Goal: Task Accomplishment & Management: Complete application form

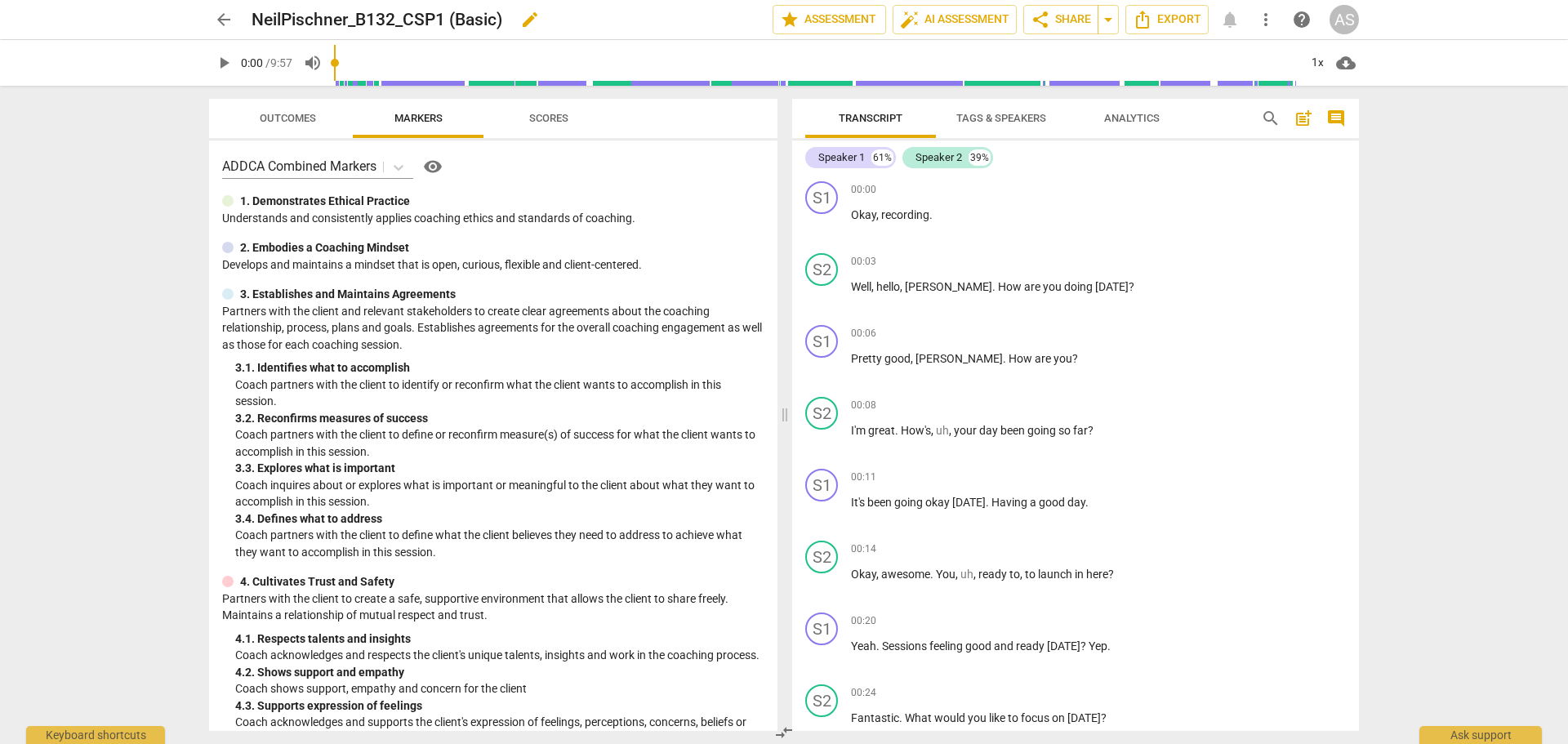
click at [534, 17] on span "edit" at bounding box center [530, 20] width 20 height 20
drag, startPoint x: 526, startPoint y: 22, endPoint x: 460, endPoint y: 12, distance: 66.8
click at [466, 18] on input "NeilPischner_B132_CSP1 (Basic)" at bounding box center [476, 20] width 449 height 31
type input "NeilPischner_B132_CSP1"
click at [707, 13] on span "done" at bounding box center [716, 20] width 20 height 20
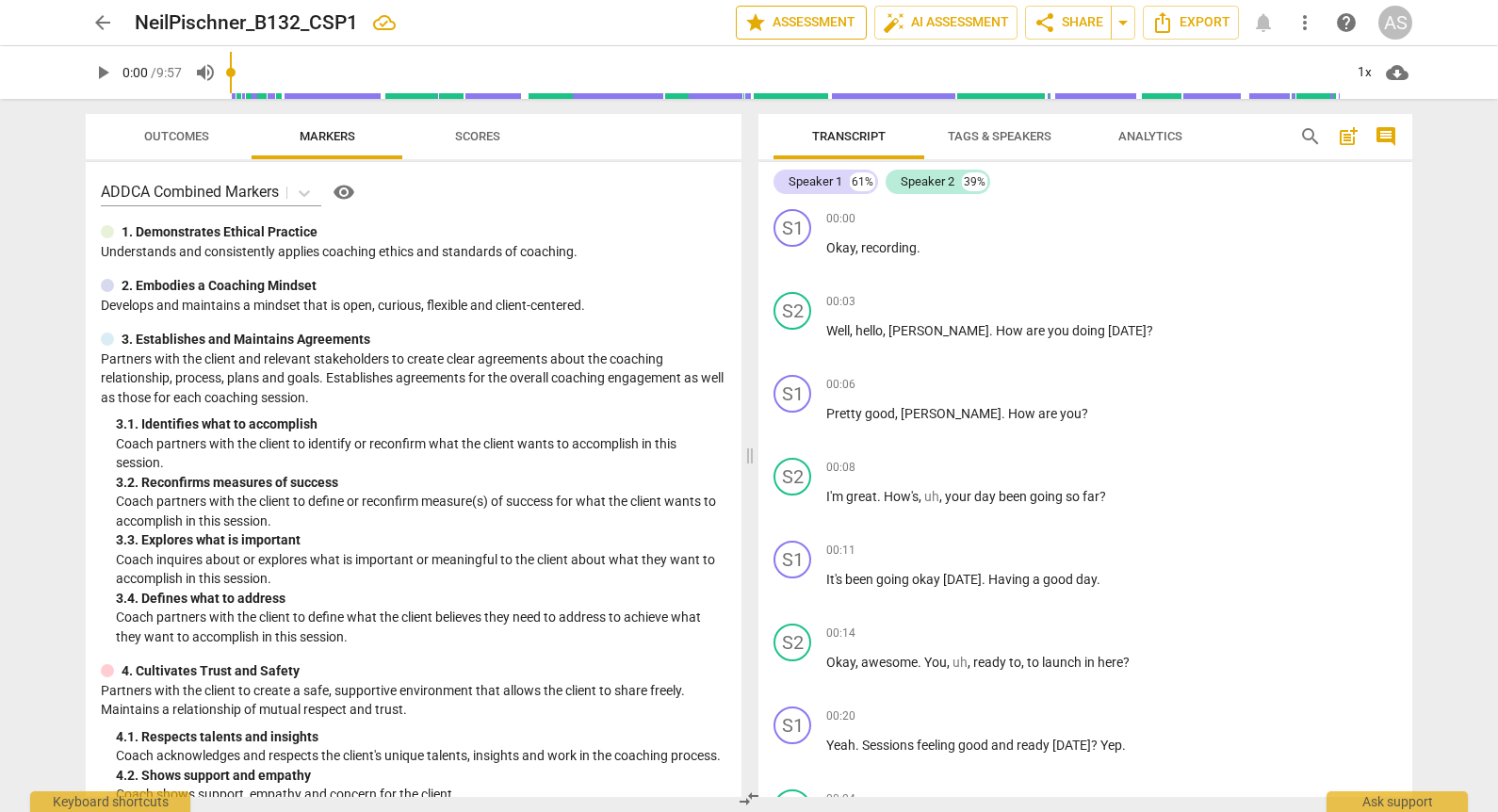
click at [844, 24] on span "star Assessment" at bounding box center [801, 23] width 114 height 23
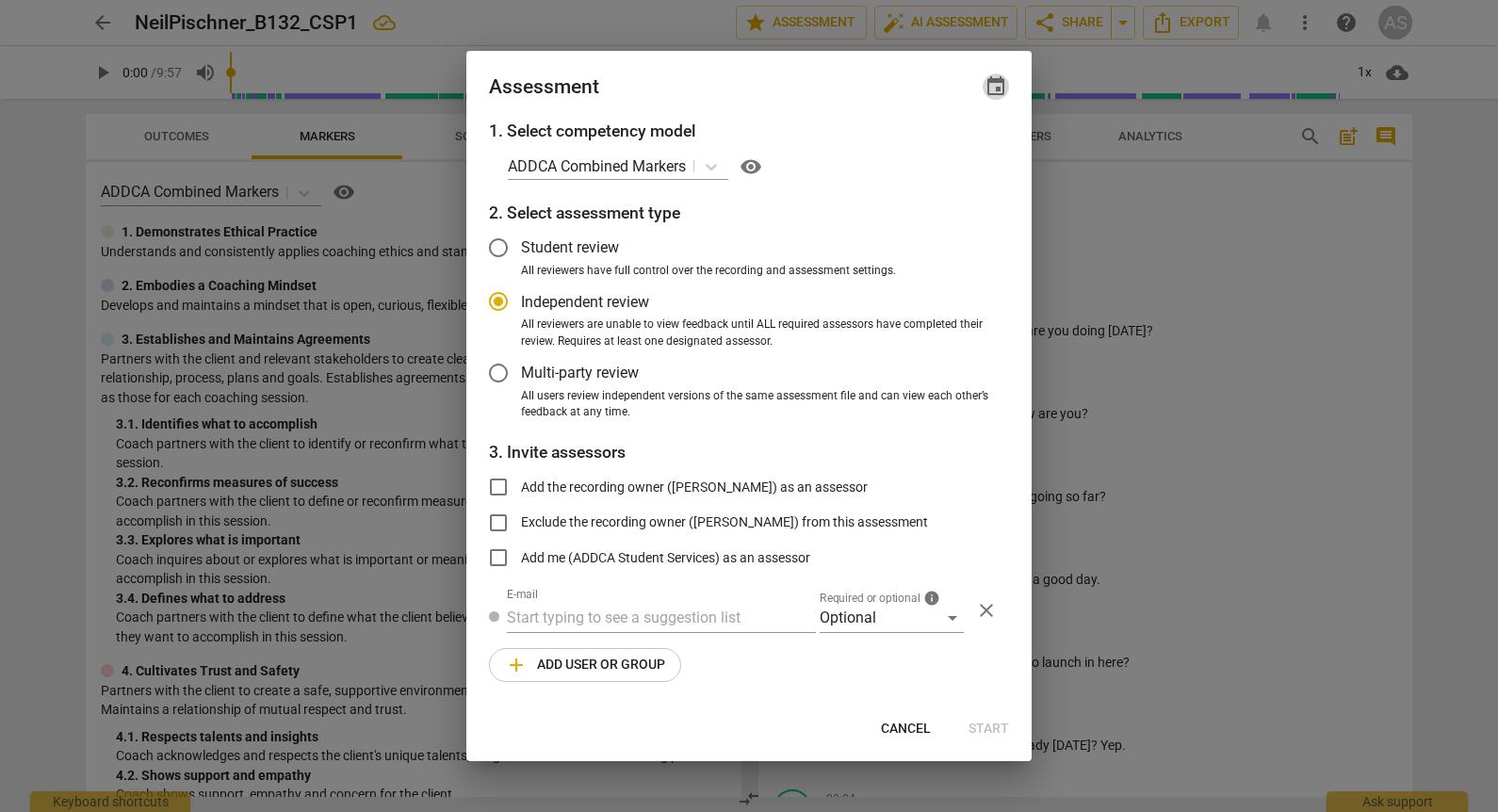
click at [995, 92] on span "event" at bounding box center [996, 87] width 23 height 23
radio input "false"
click at [947, 145] on input "date" at bounding box center [882, 150] width 131 height 28
type input "2025-10-08"
click at [783, 99] on div at bounding box center [749, 406] width 1498 height 812
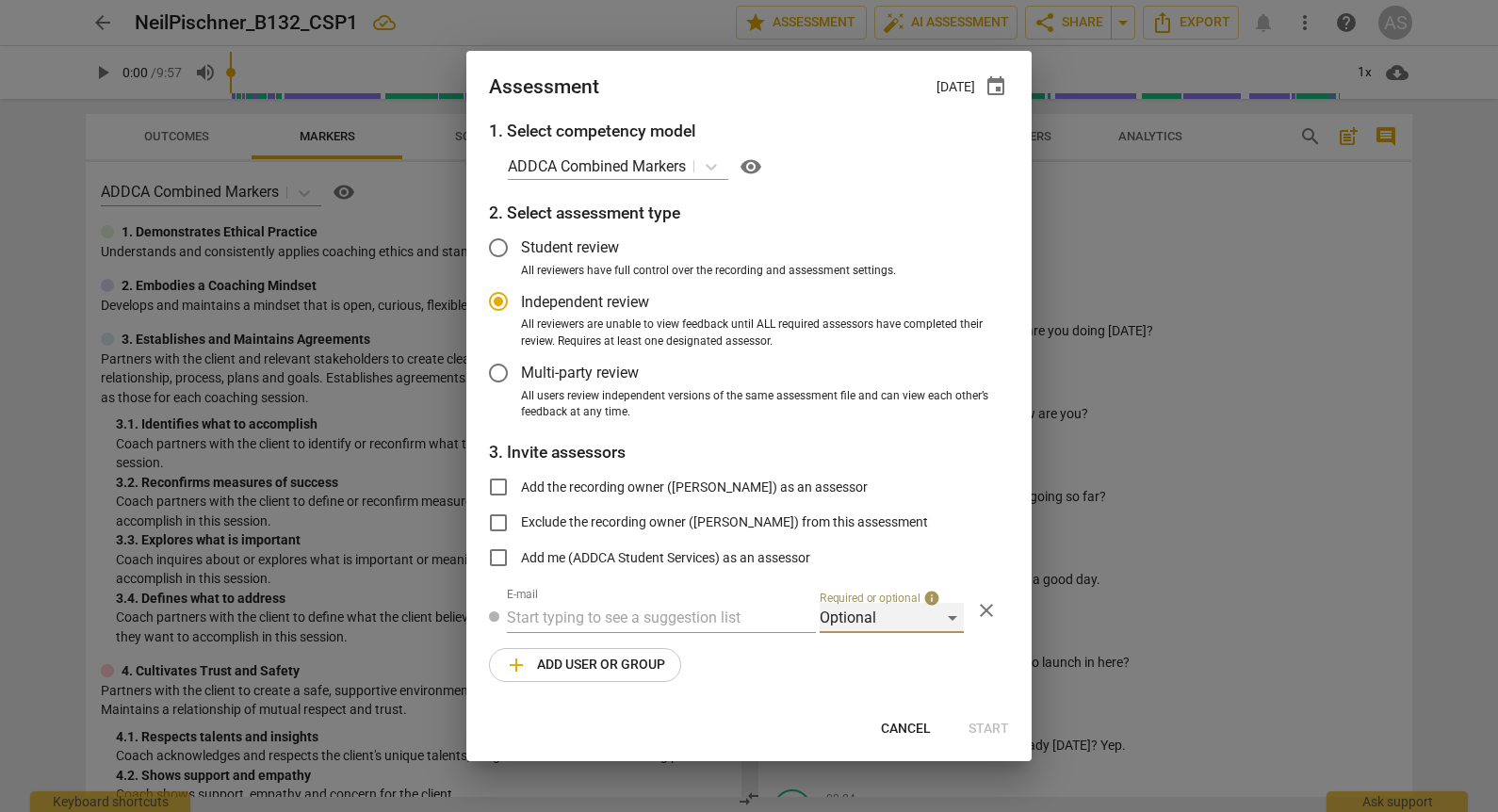
click at [876, 616] on div "Optional" at bounding box center [890, 618] width 144 height 30
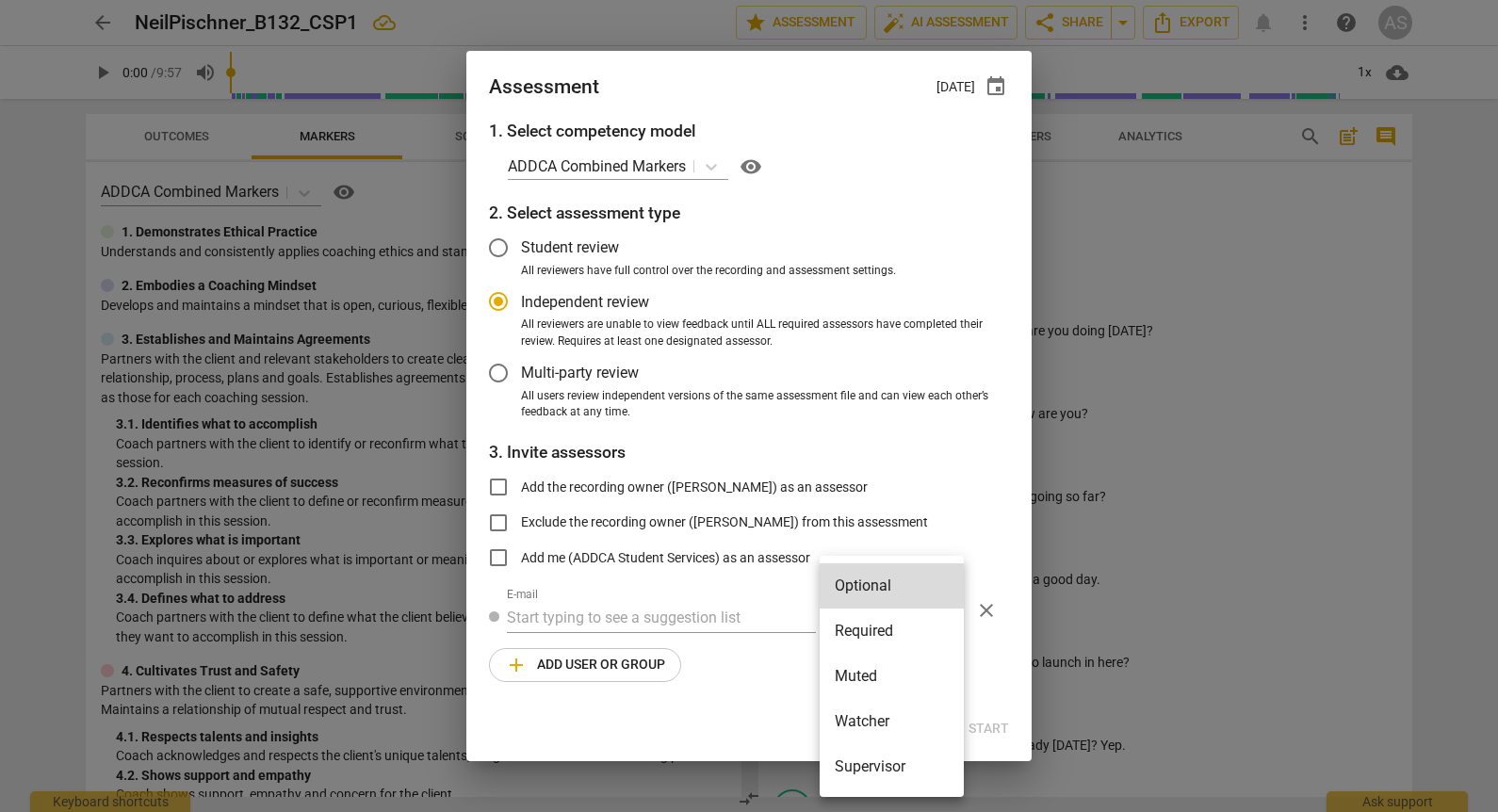
click at [884, 640] on li "Required" at bounding box center [890, 630] width 144 height 45
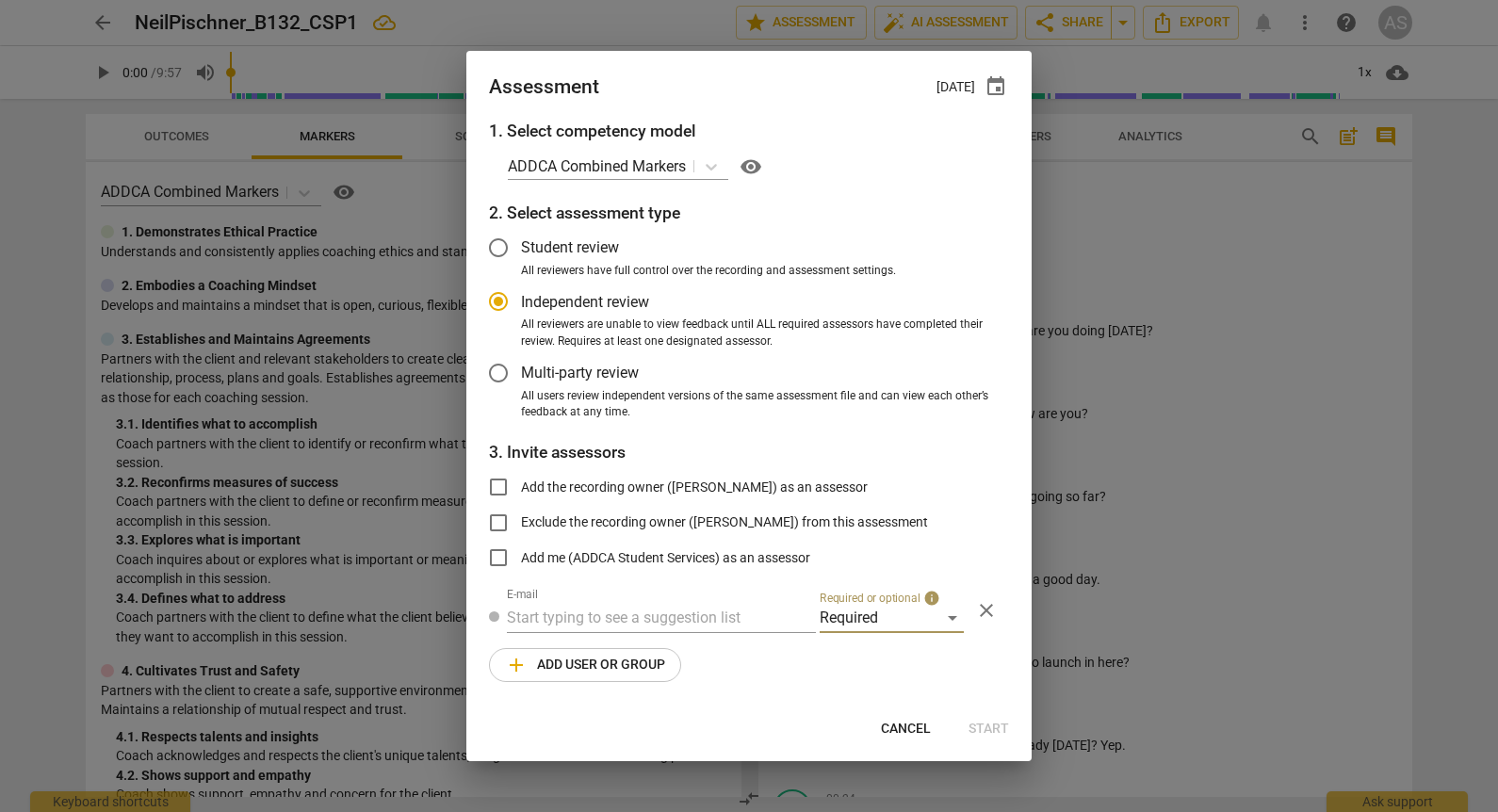
radio input "false"
click at [812, 621] on input "text" at bounding box center [661, 618] width 309 height 30
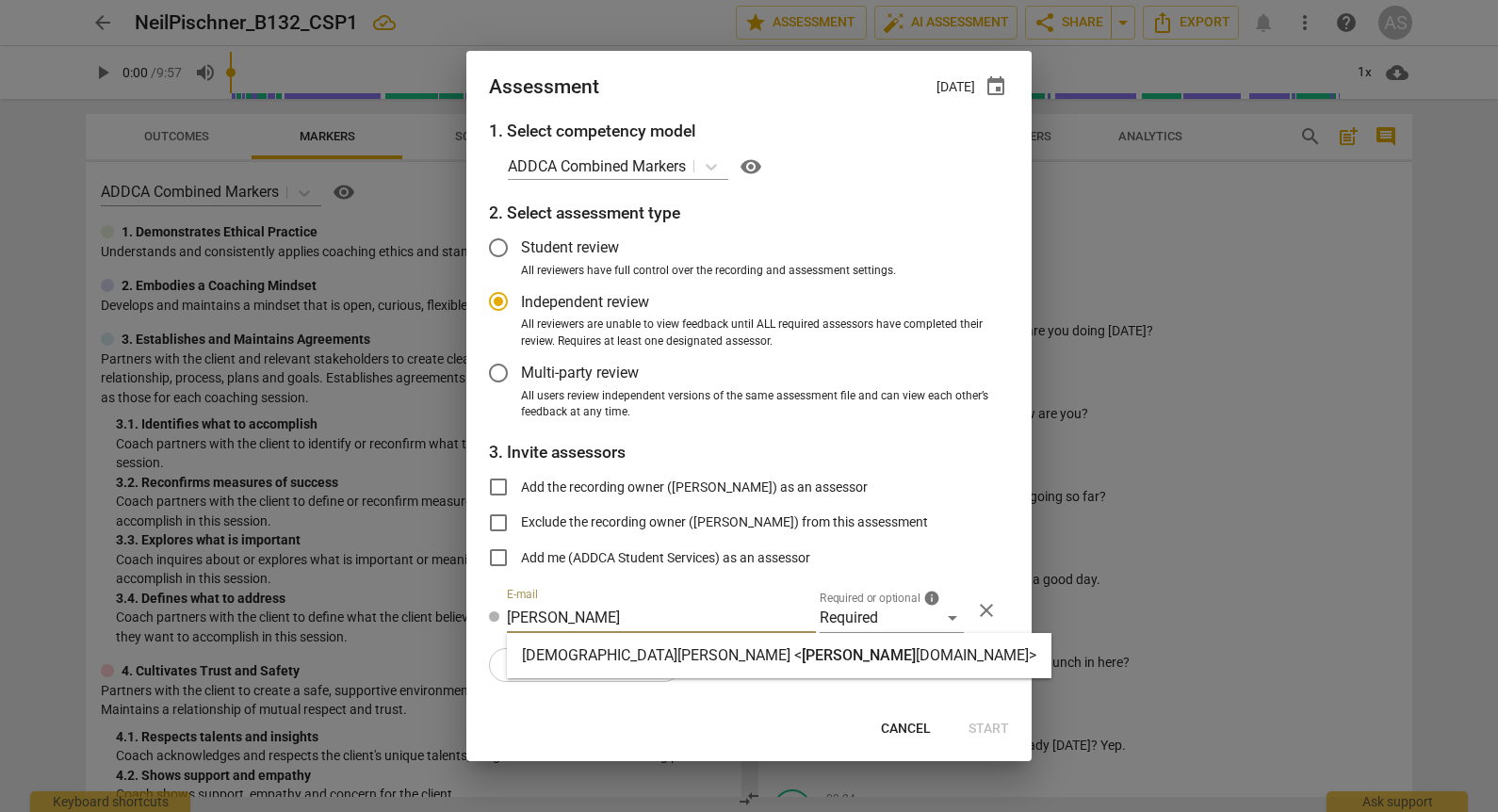
type input "kristen@add"
click at [915, 655] on strong "ca.com>" at bounding box center [975, 654] width 121 height 18
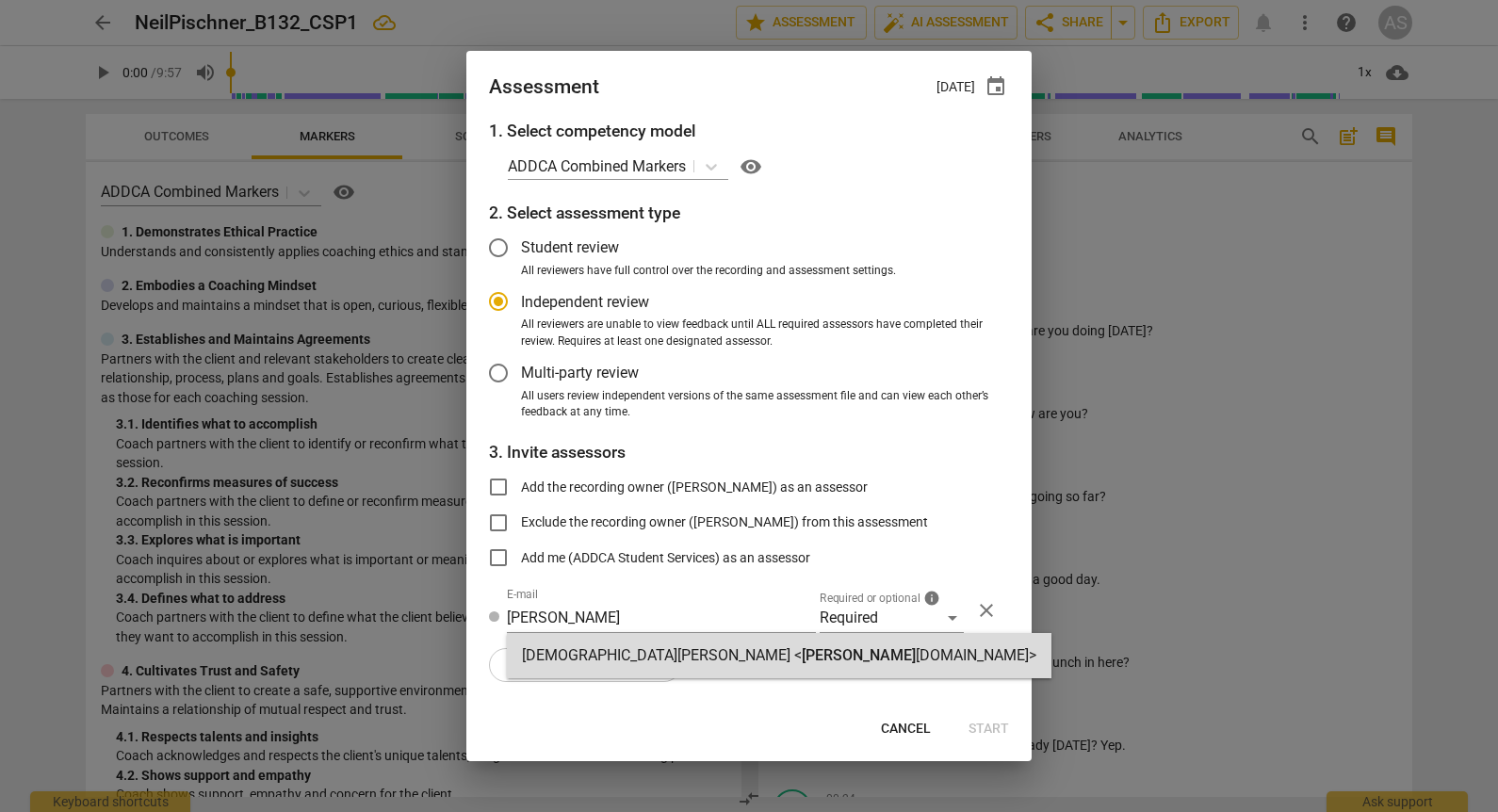
radio input "false"
type input "Kristen Denney <kristen@addca.com>"
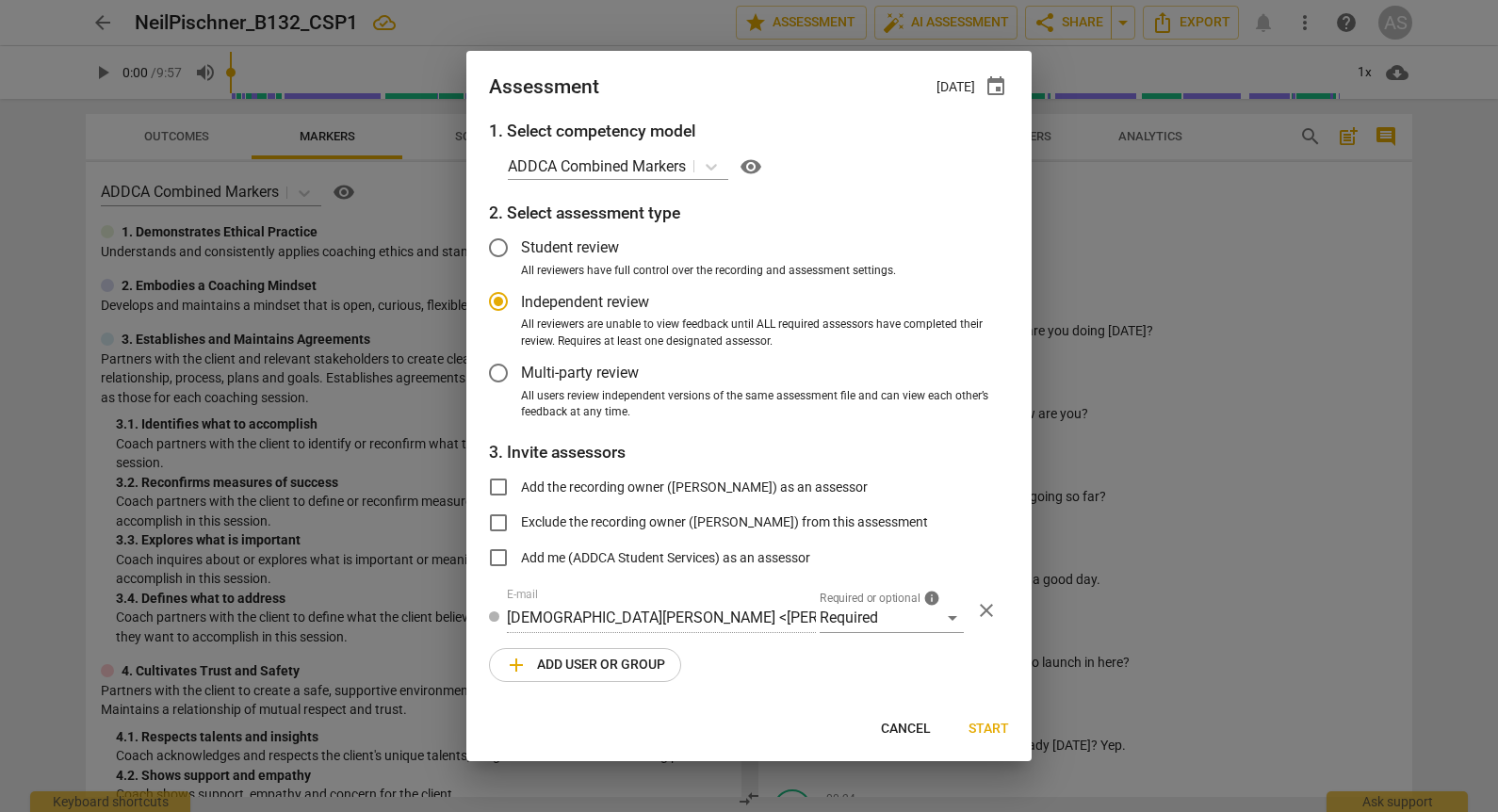
click at [618, 664] on span "add Add user or group" at bounding box center [585, 664] width 160 height 23
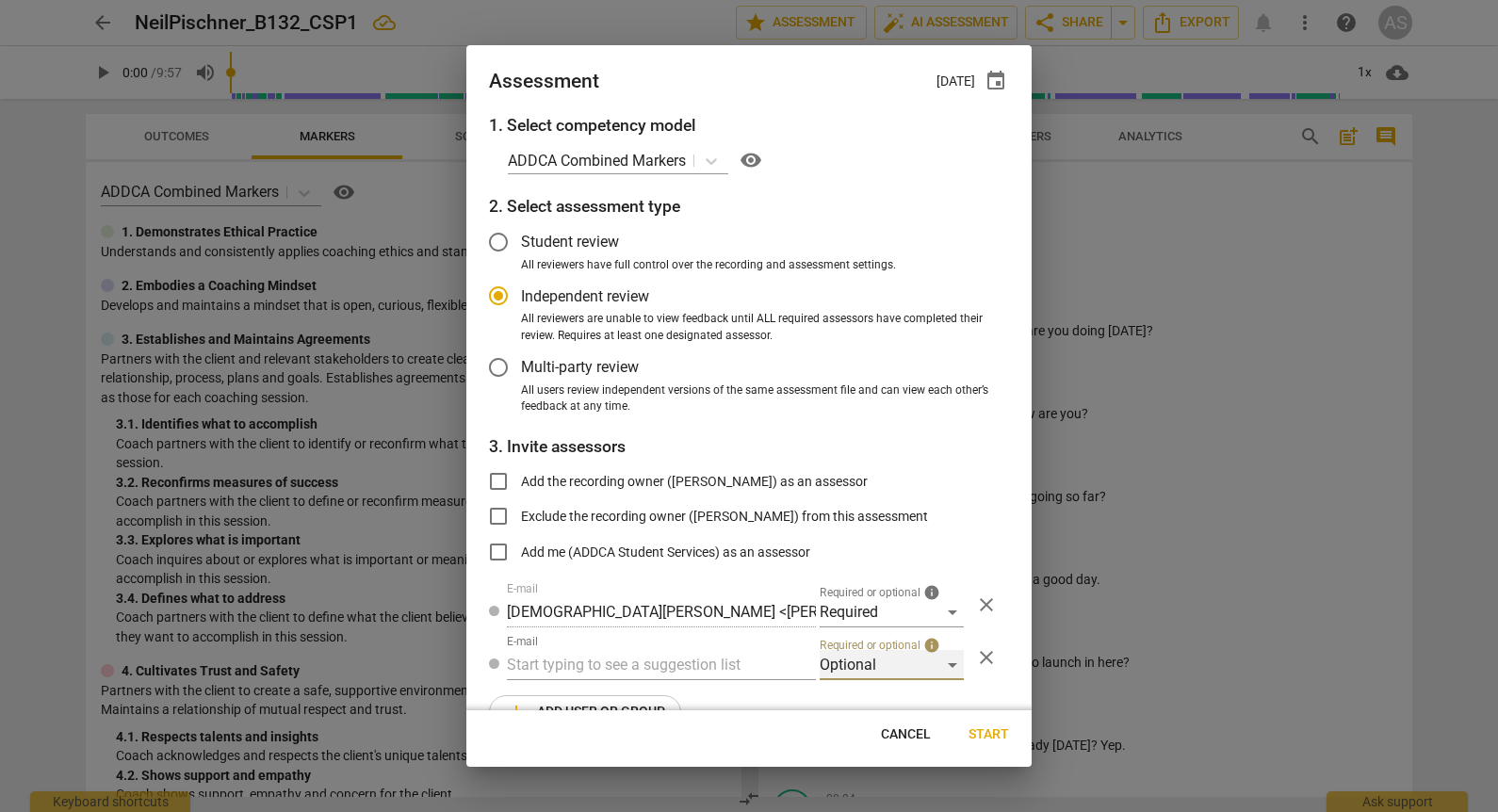
click at [825, 658] on div "Optional" at bounding box center [890, 664] width 144 height 30
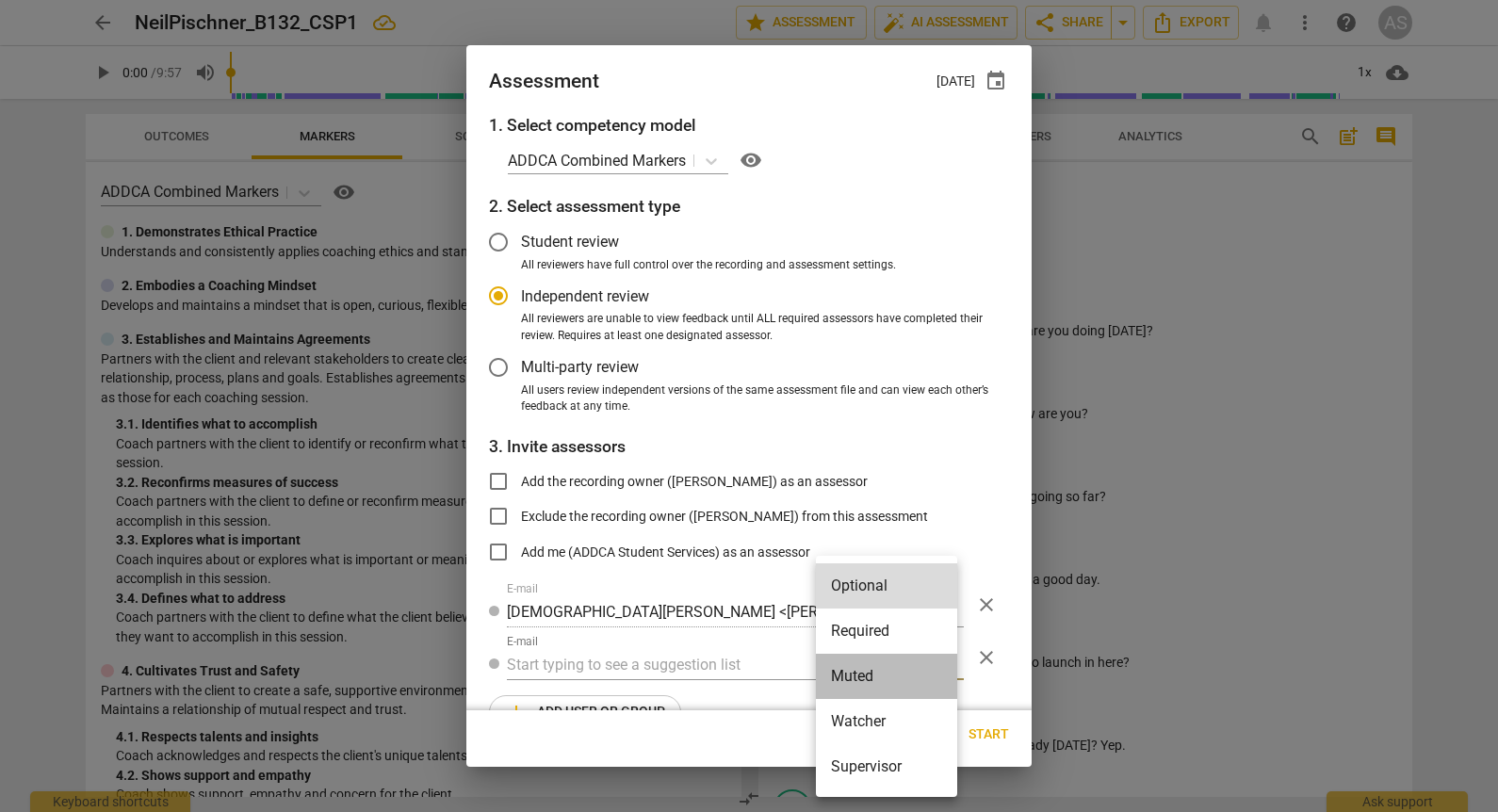
click at [850, 682] on li "Muted" at bounding box center [886, 675] width 141 height 45
radio input "false"
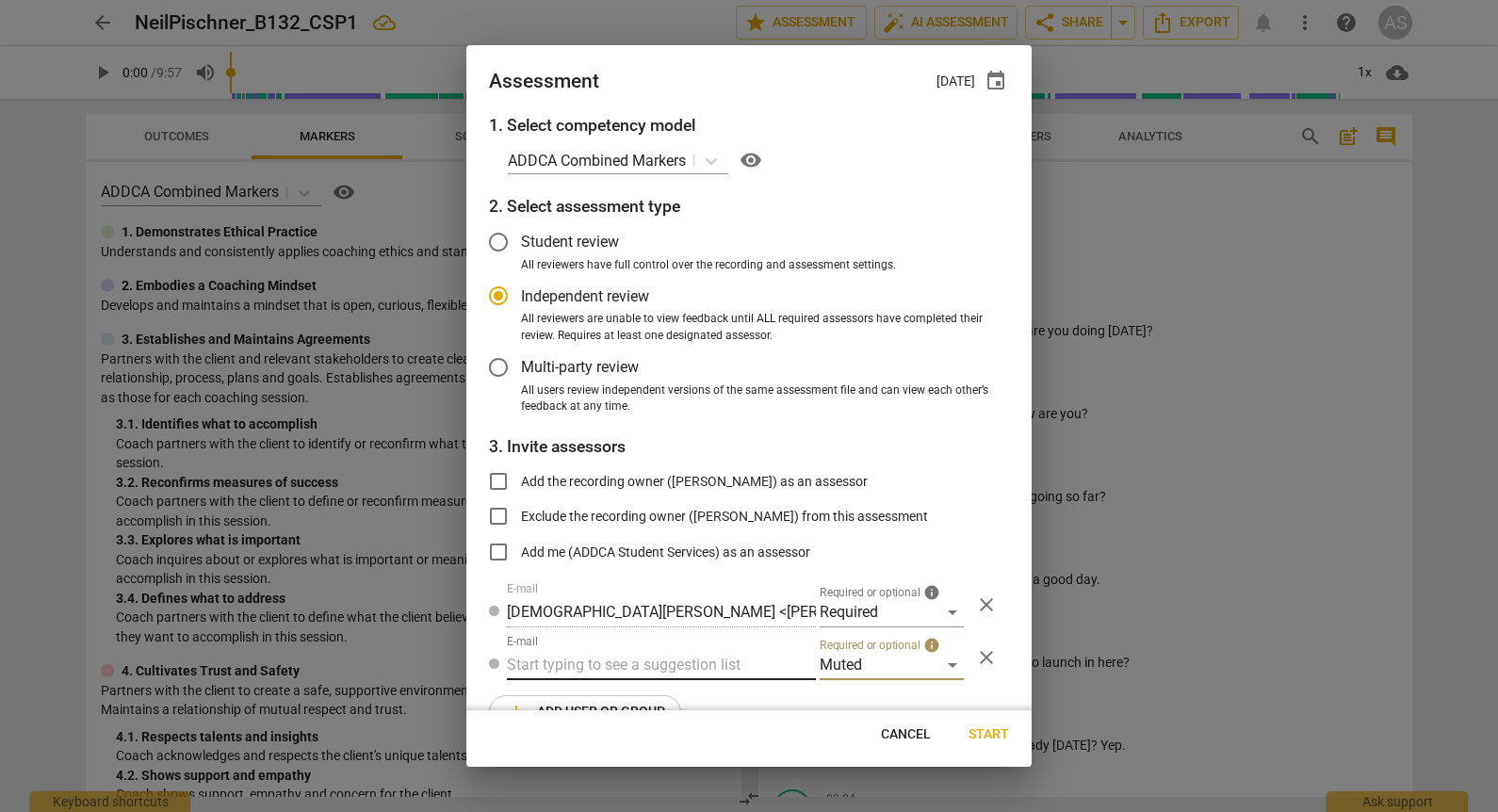
click at [710, 666] on input "text" at bounding box center [661, 664] width 309 height 30
type input "132"
click at [682, 701] on div "Basic B- 132 CSPs" at bounding box center [659, 702] width 305 height 45
radio input "false"
type input "Basic B-132 CSPs"
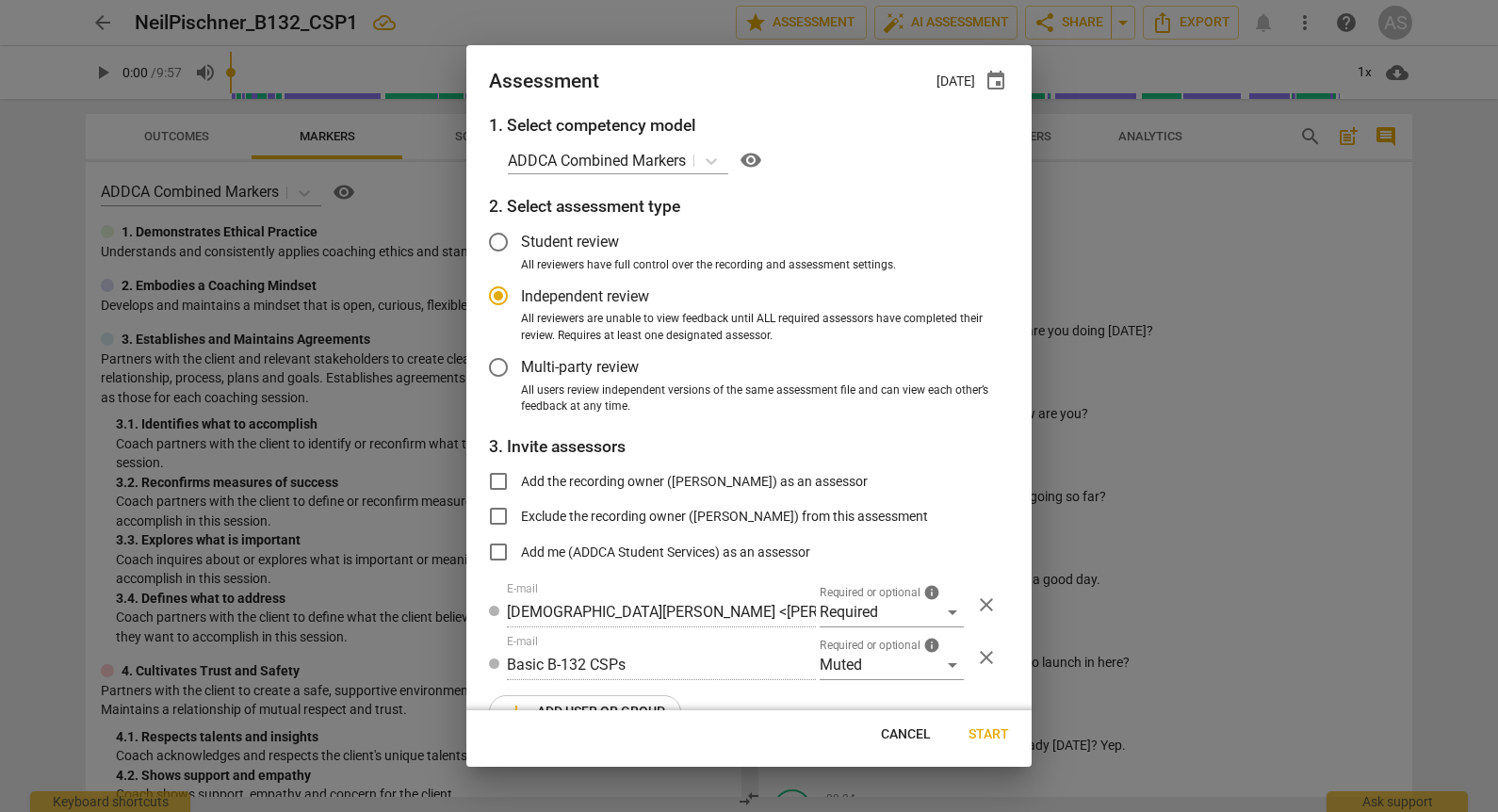
click at [998, 730] on span "Start" at bounding box center [989, 735] width 41 height 19
radio input "false"
type input "Kate Sowden <kate.e.sowden@gmail.com>"
type input "Stephanie Weis <slw9430@gmail.com>"
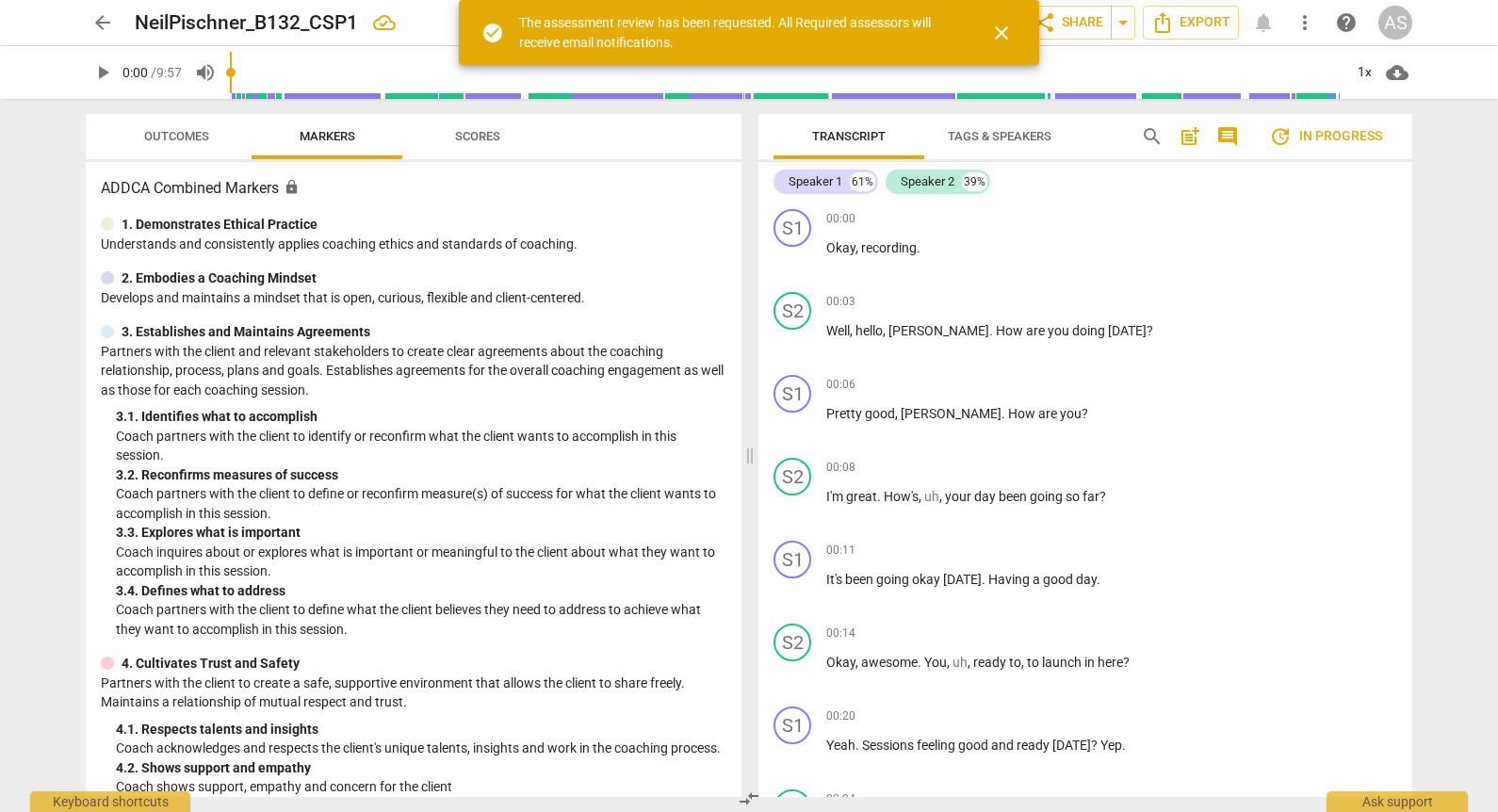
click at [108, 30] on span "arrow_back" at bounding box center [103, 23] width 23 height 23
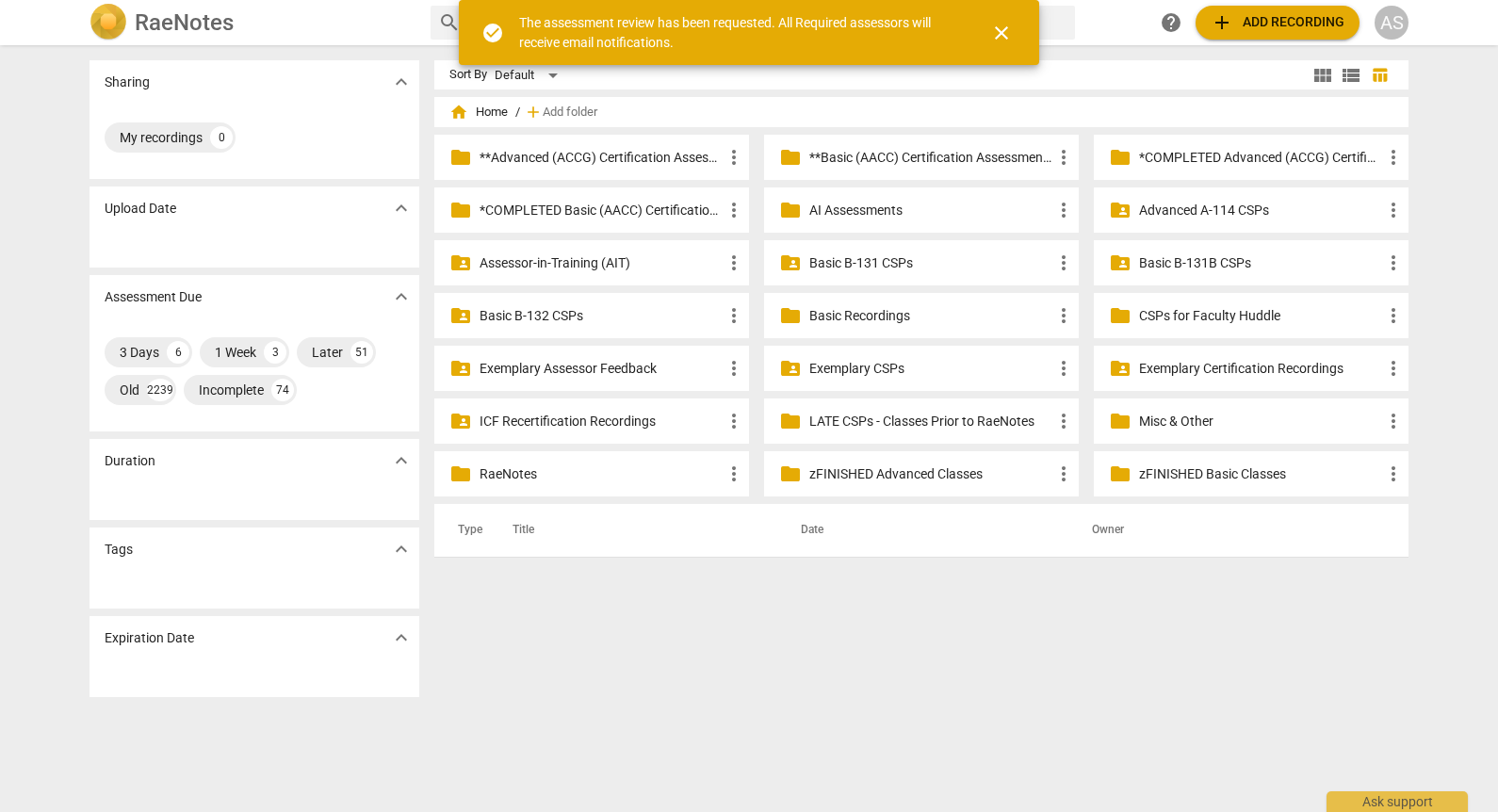
click at [589, 311] on p "Basic B-132 CSPs" at bounding box center [600, 315] width 243 height 20
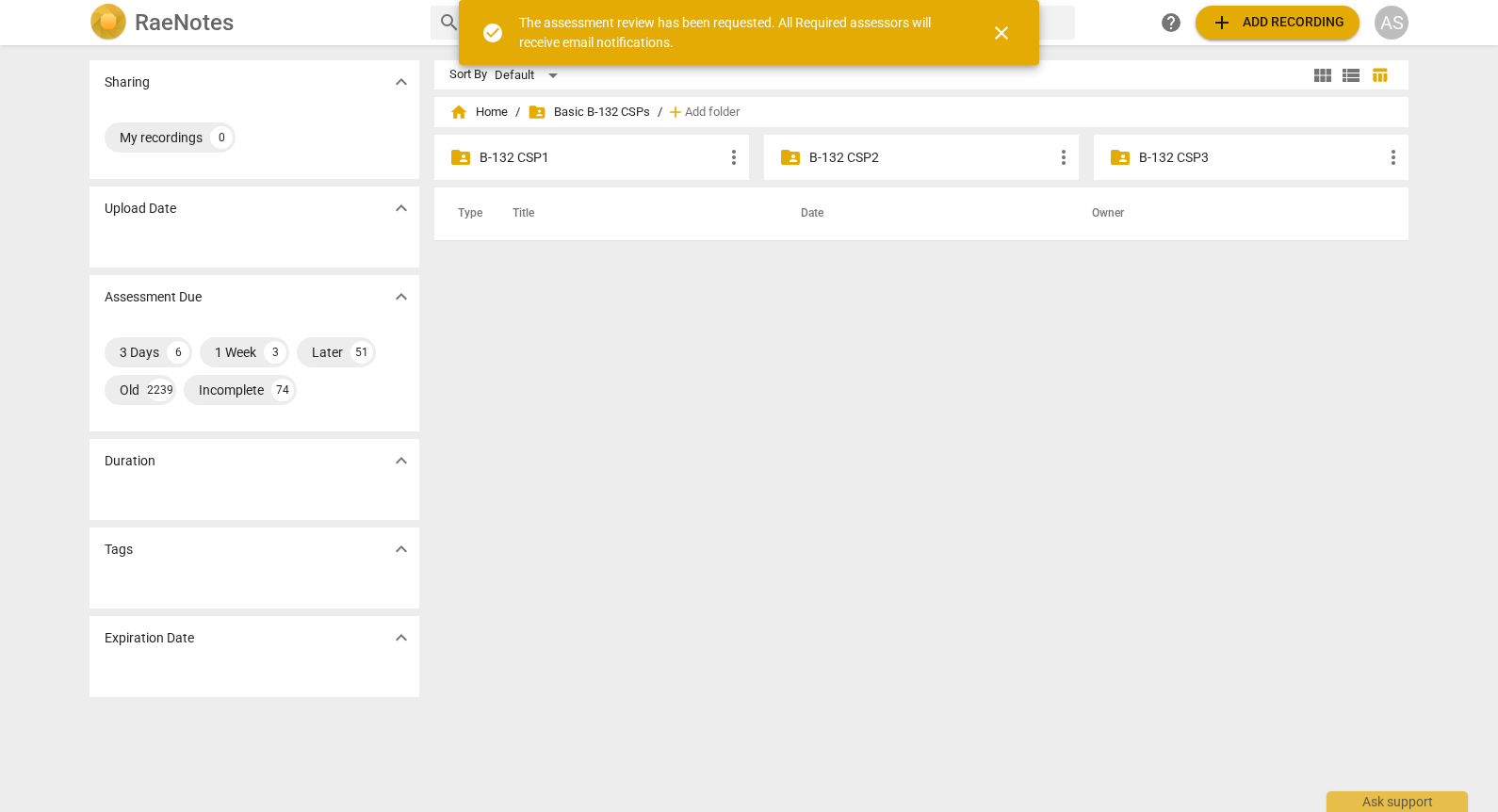
click at [1178, 167] on p "B-132 CSP3" at bounding box center [1260, 157] width 243 height 20
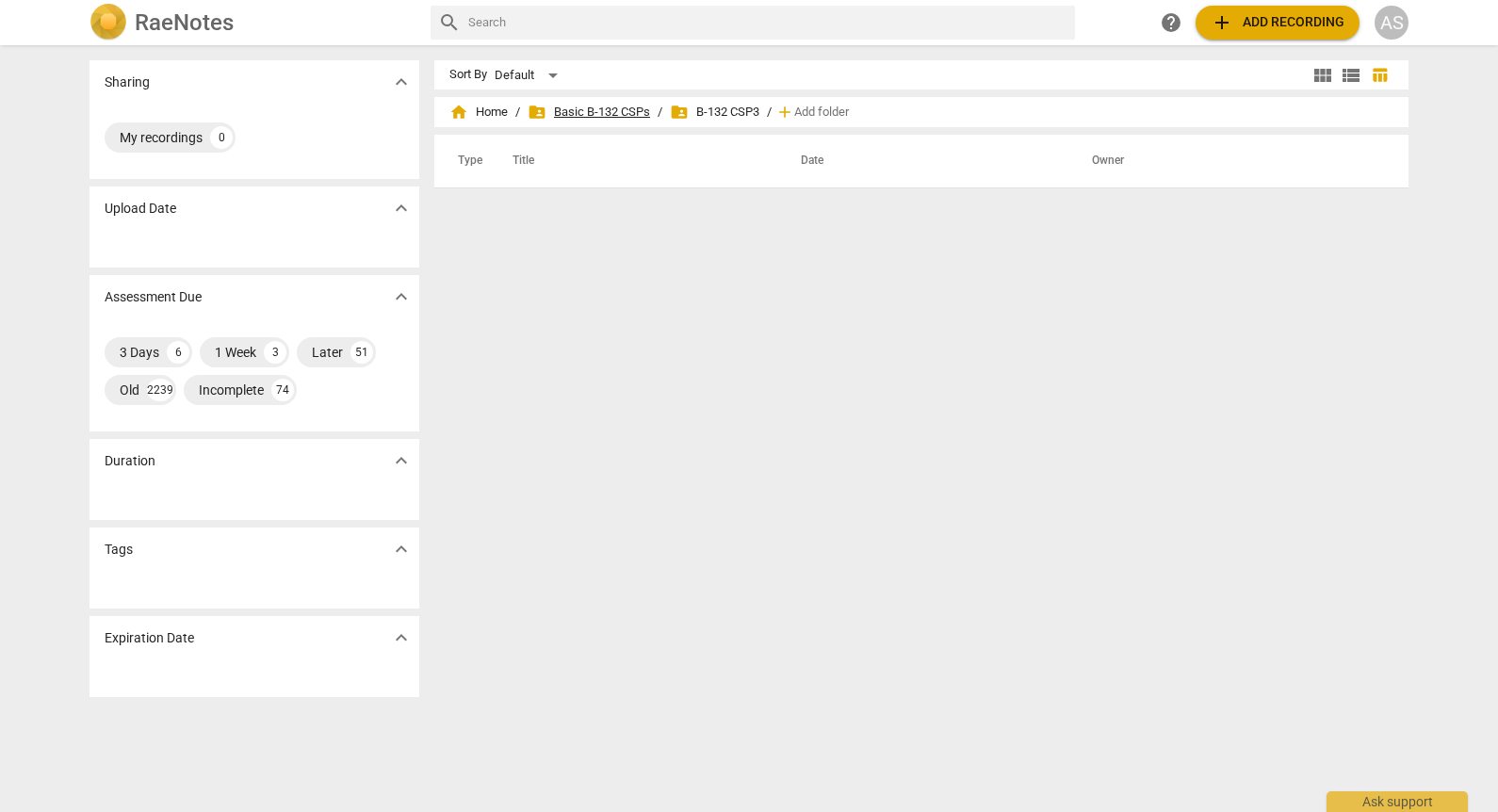
click at [627, 115] on span "folder_shared Basic B-132 CSPs" at bounding box center [589, 112] width 123 height 19
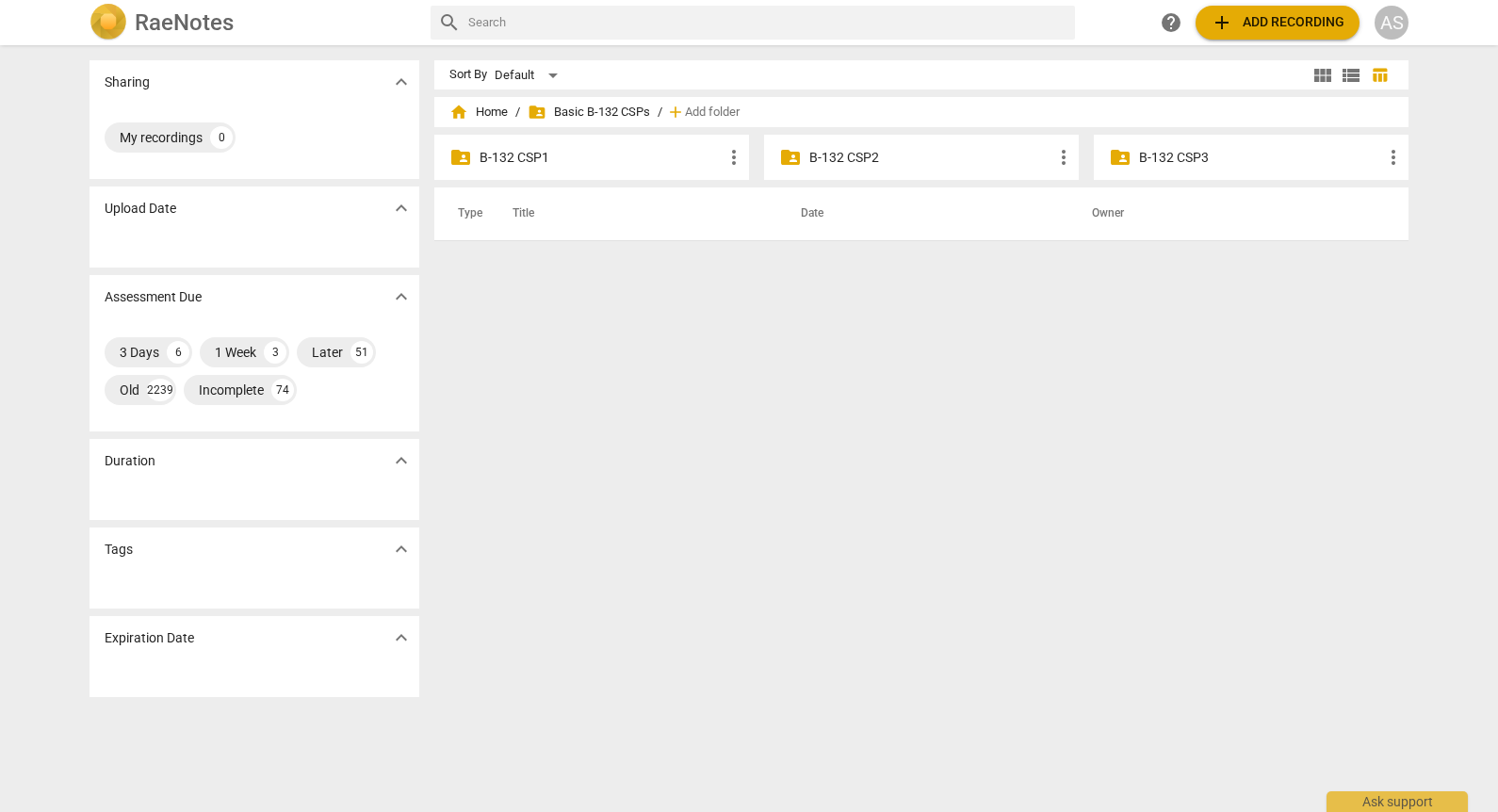
click at [624, 157] on p "B-132 CSP1" at bounding box center [600, 157] width 243 height 20
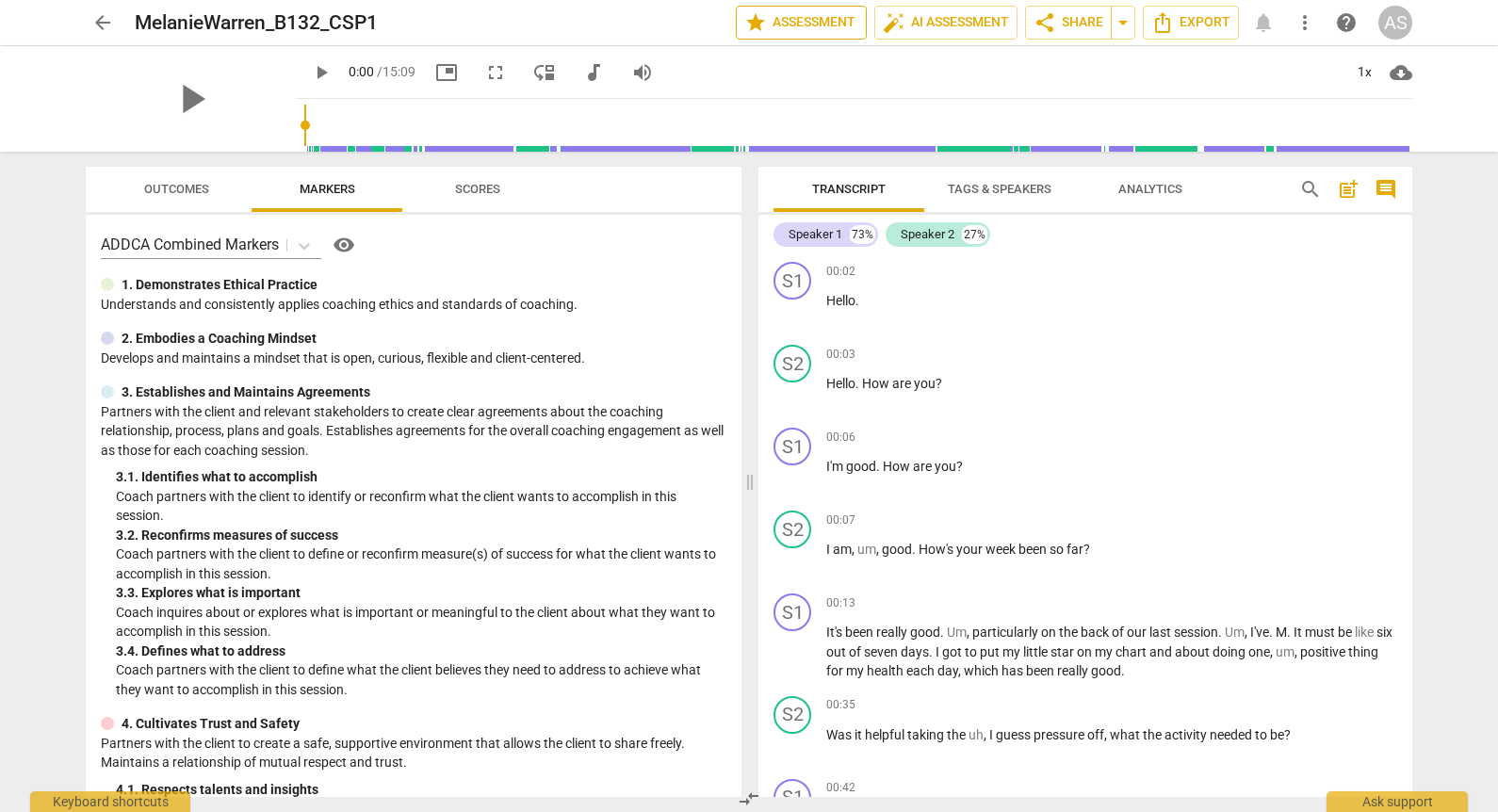
click at [823, 30] on span "star Assessment" at bounding box center [801, 23] width 114 height 23
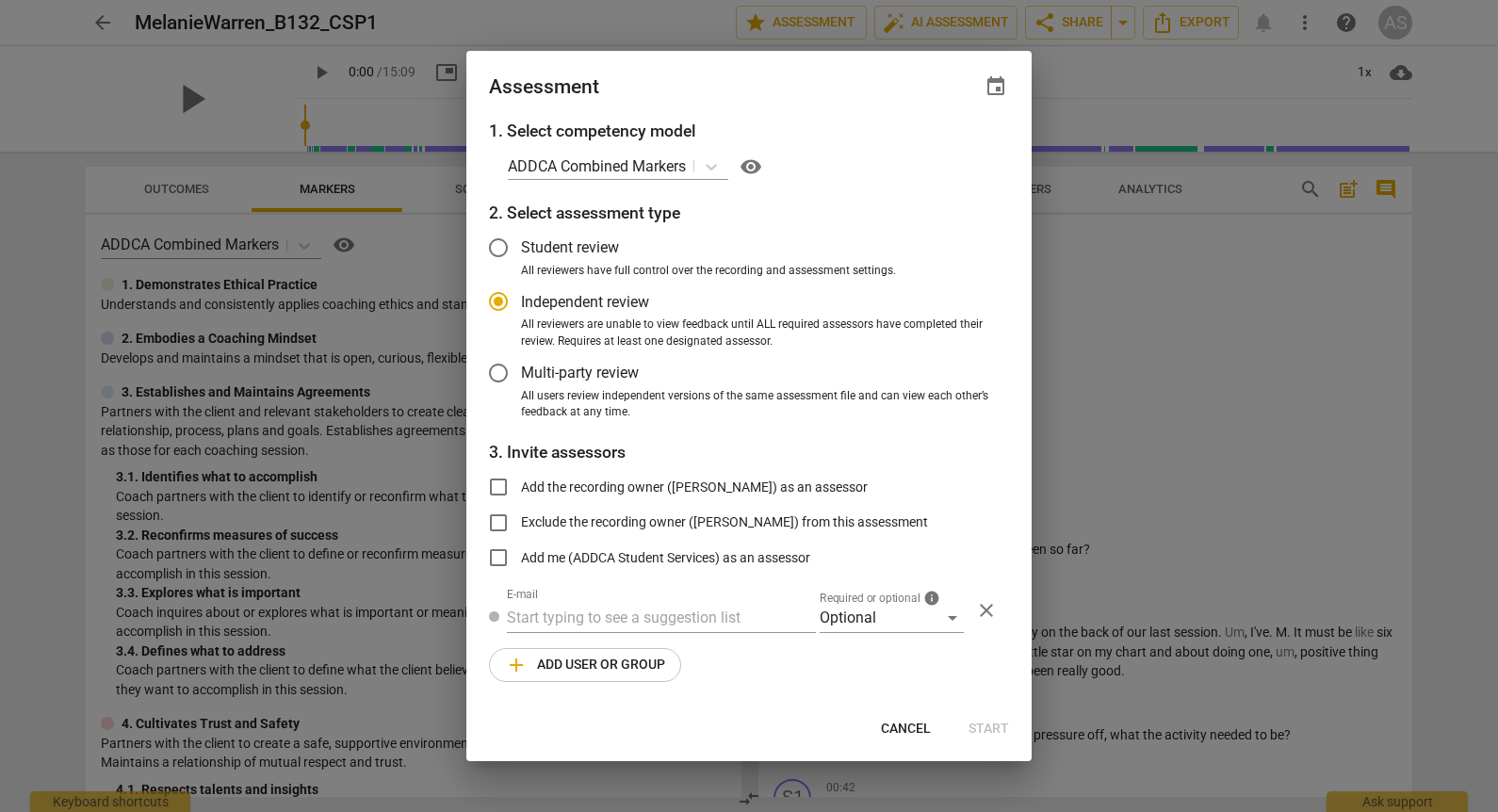
click at [985, 92] on span "event" at bounding box center [996, 87] width 27 height 23
radio input "false"
click at [935, 159] on input "date" at bounding box center [882, 150] width 131 height 28
click at [937, 152] on input "date" at bounding box center [882, 150] width 131 height 28
type input "2025-10-08"
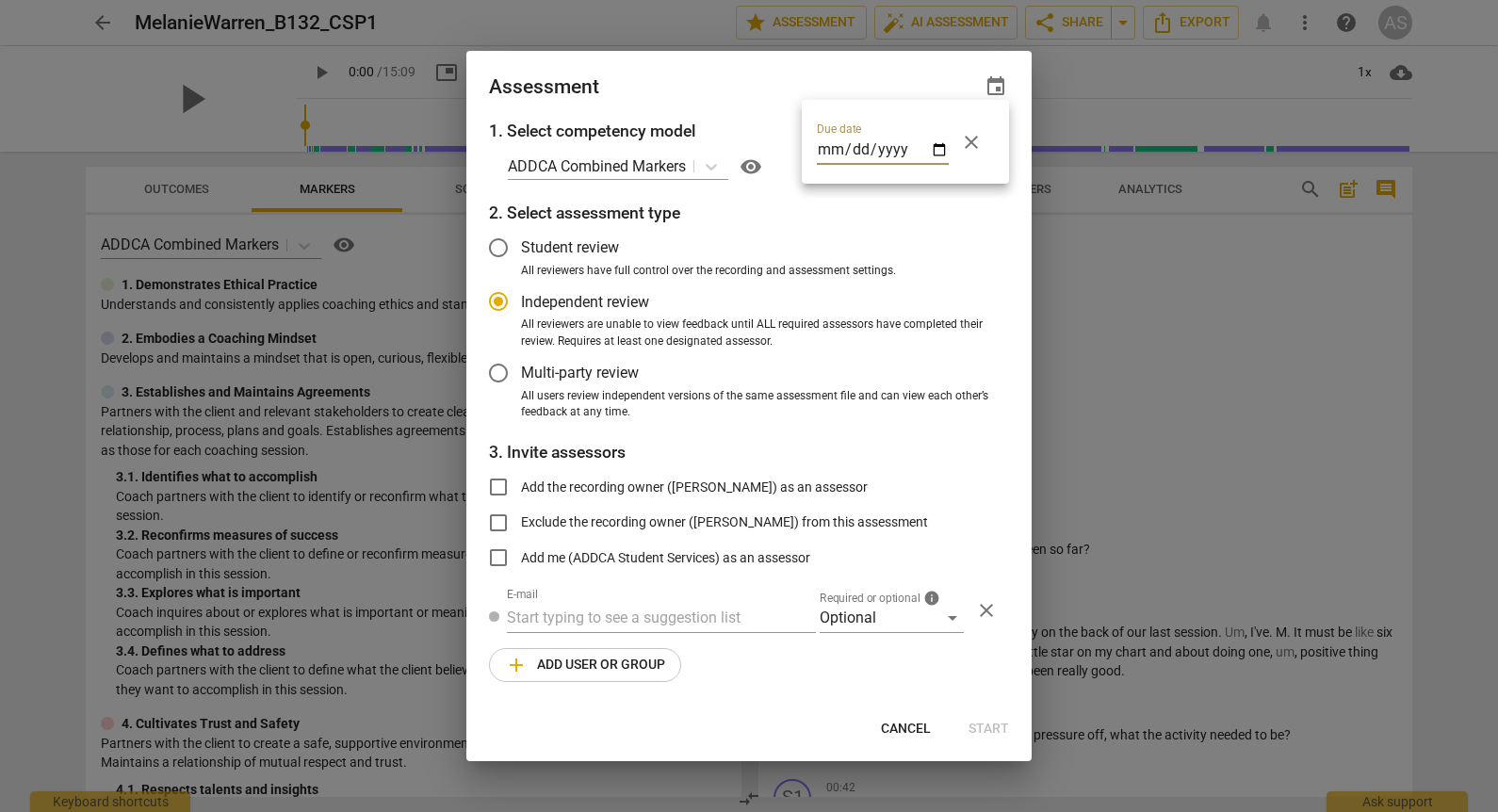
click at [746, 95] on div at bounding box center [749, 406] width 1498 height 812
click at [891, 601] on span "Required or optional" at bounding box center [869, 598] width 101 height 11
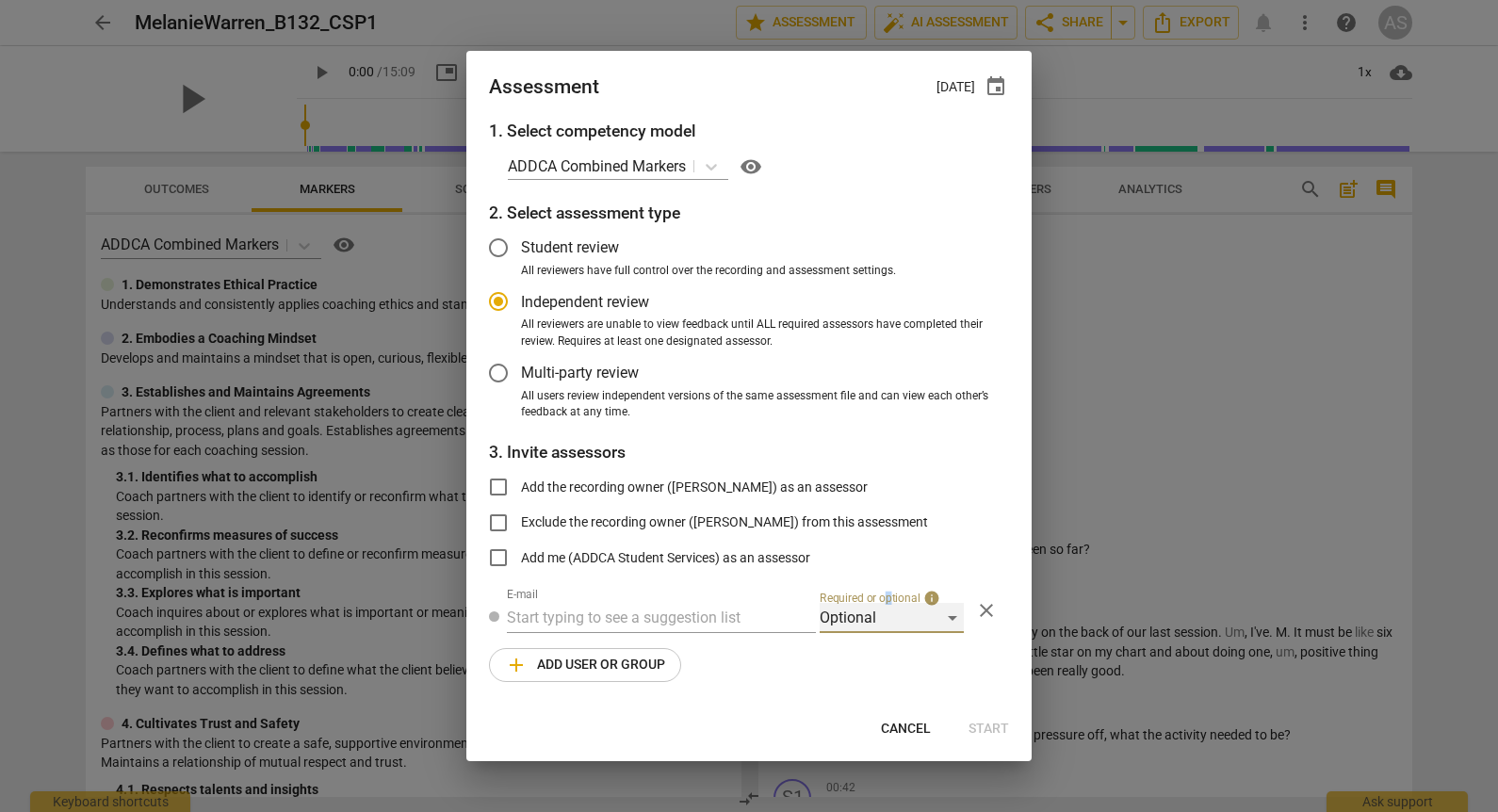
click at [894, 612] on div "Optional" at bounding box center [890, 618] width 144 height 30
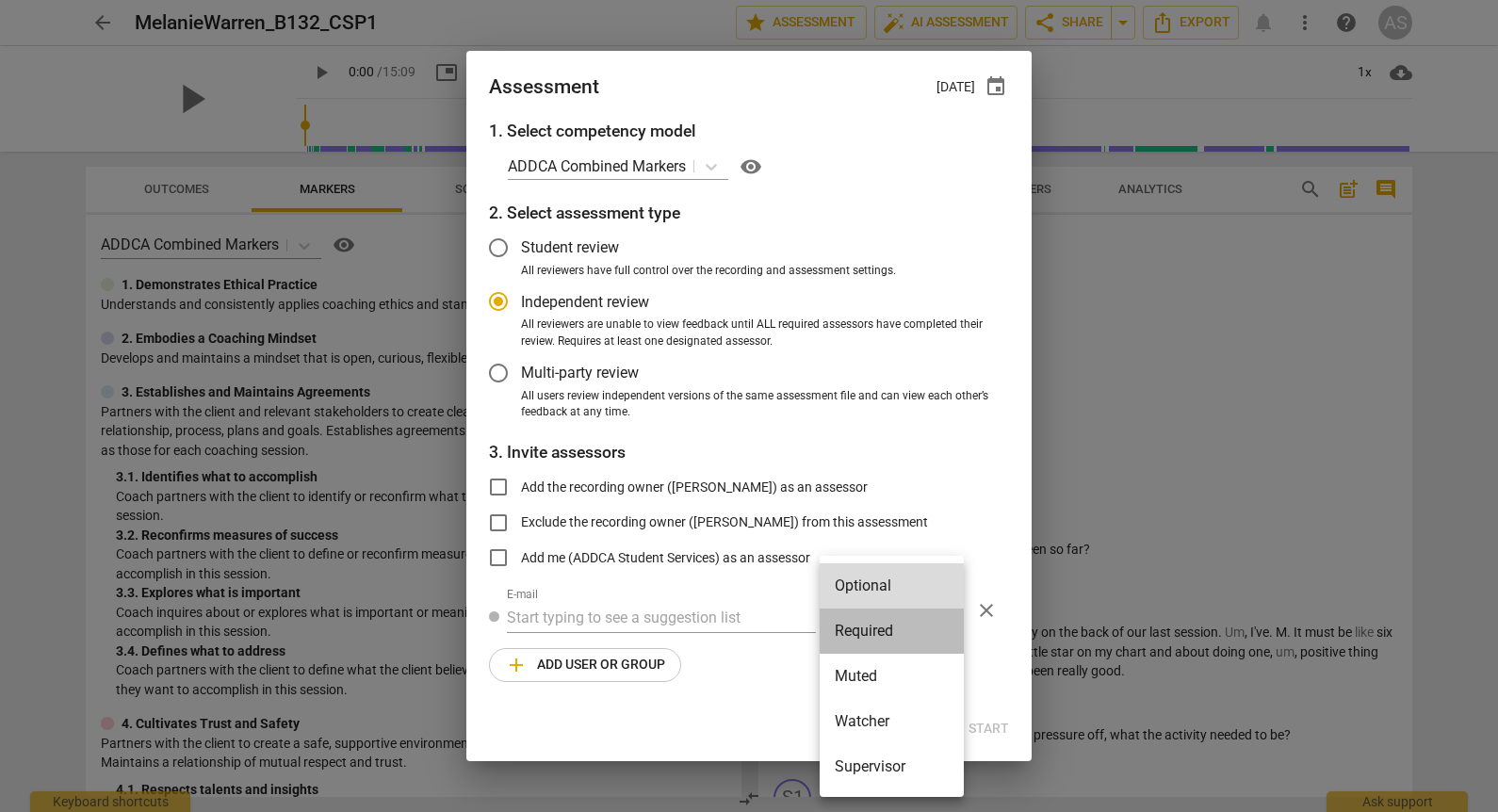
click at [900, 635] on li "Required" at bounding box center [890, 630] width 144 height 45
radio input "false"
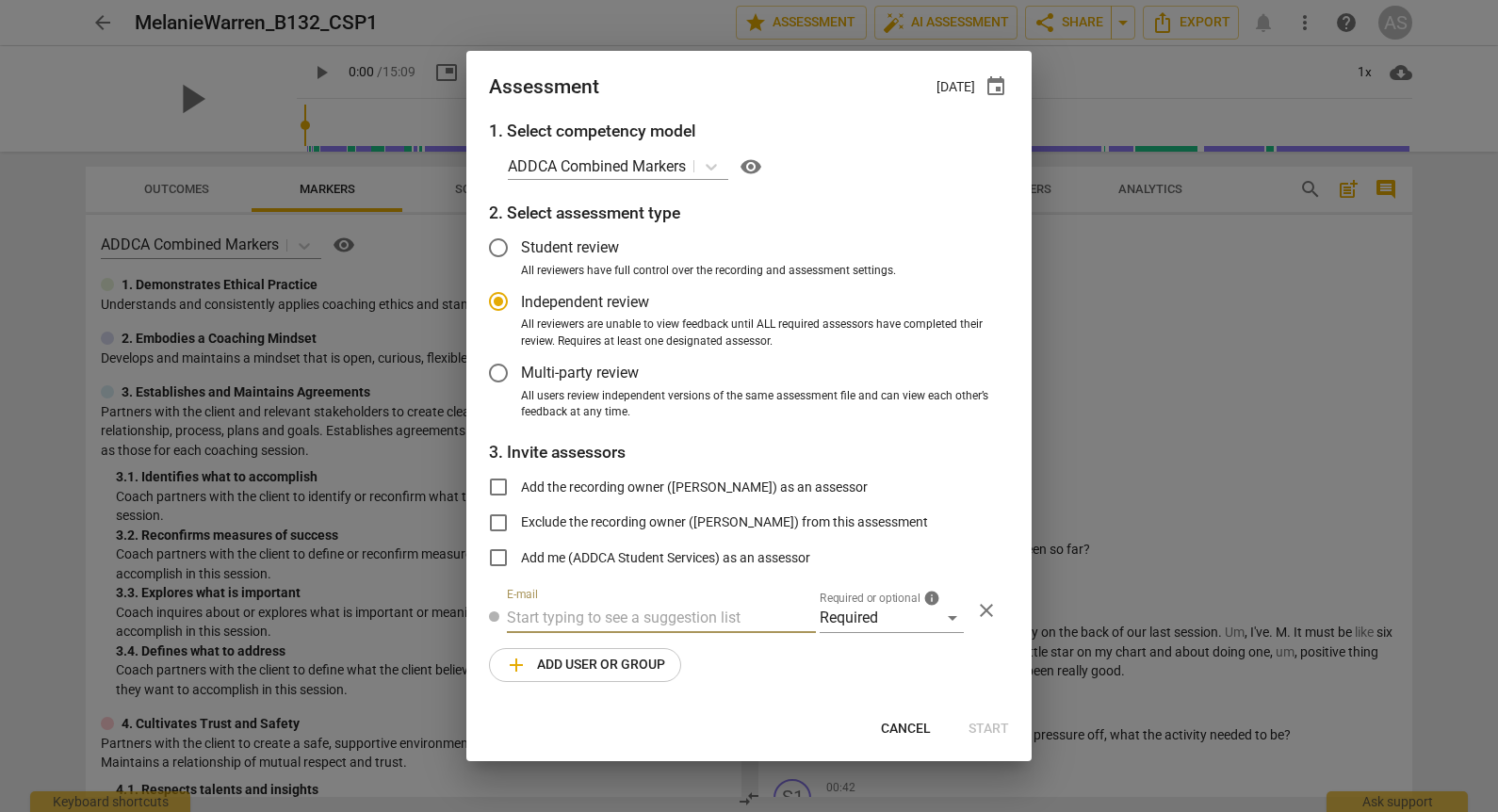
click at [692, 625] on input "text" at bounding box center [661, 618] width 309 height 30
type input "linda@add"
click at [760, 650] on strong "ca.com>" at bounding box center [820, 654] width 121 height 18
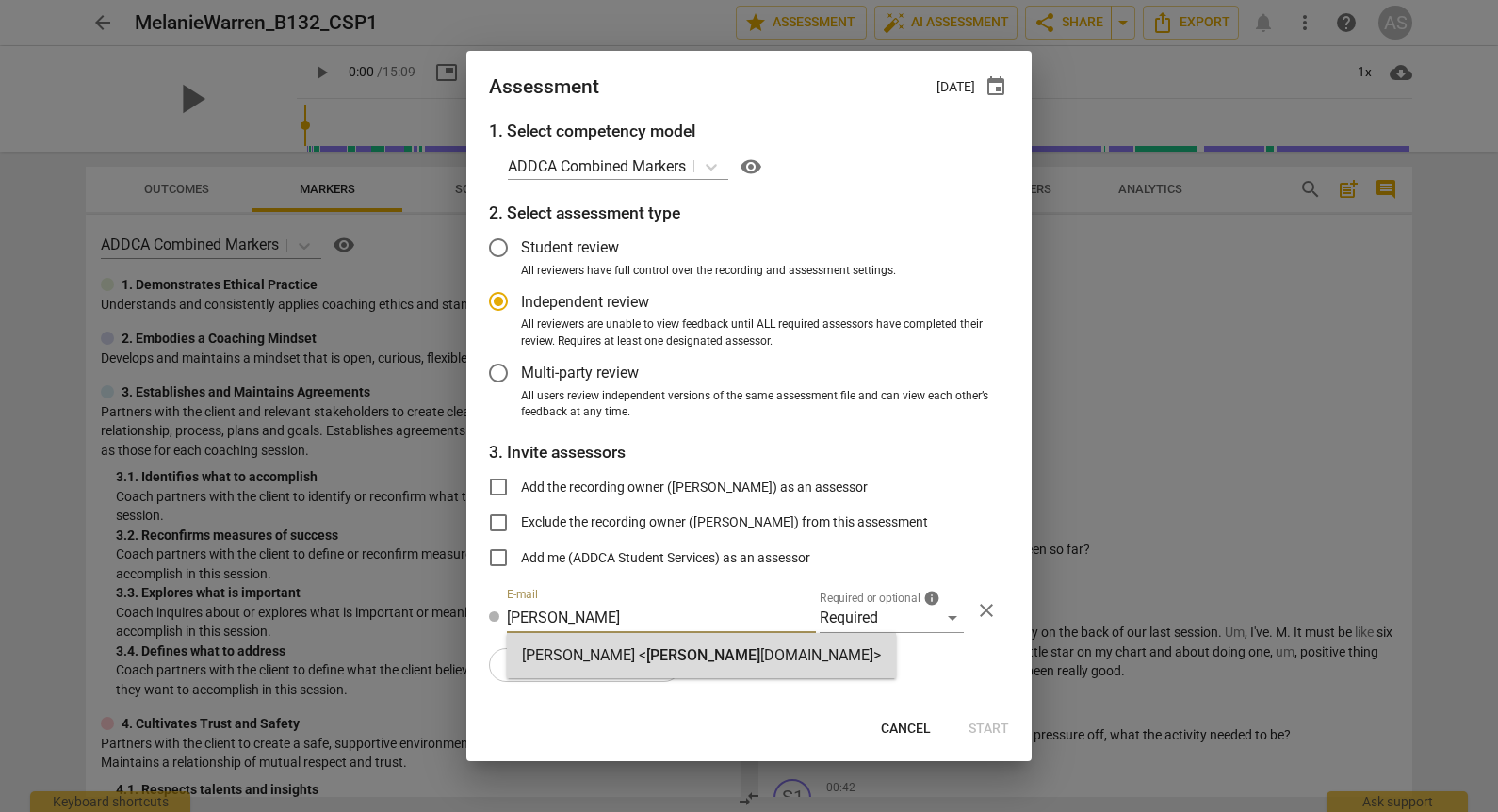
radio input "false"
type input "Linda King <linda@addca.com>"
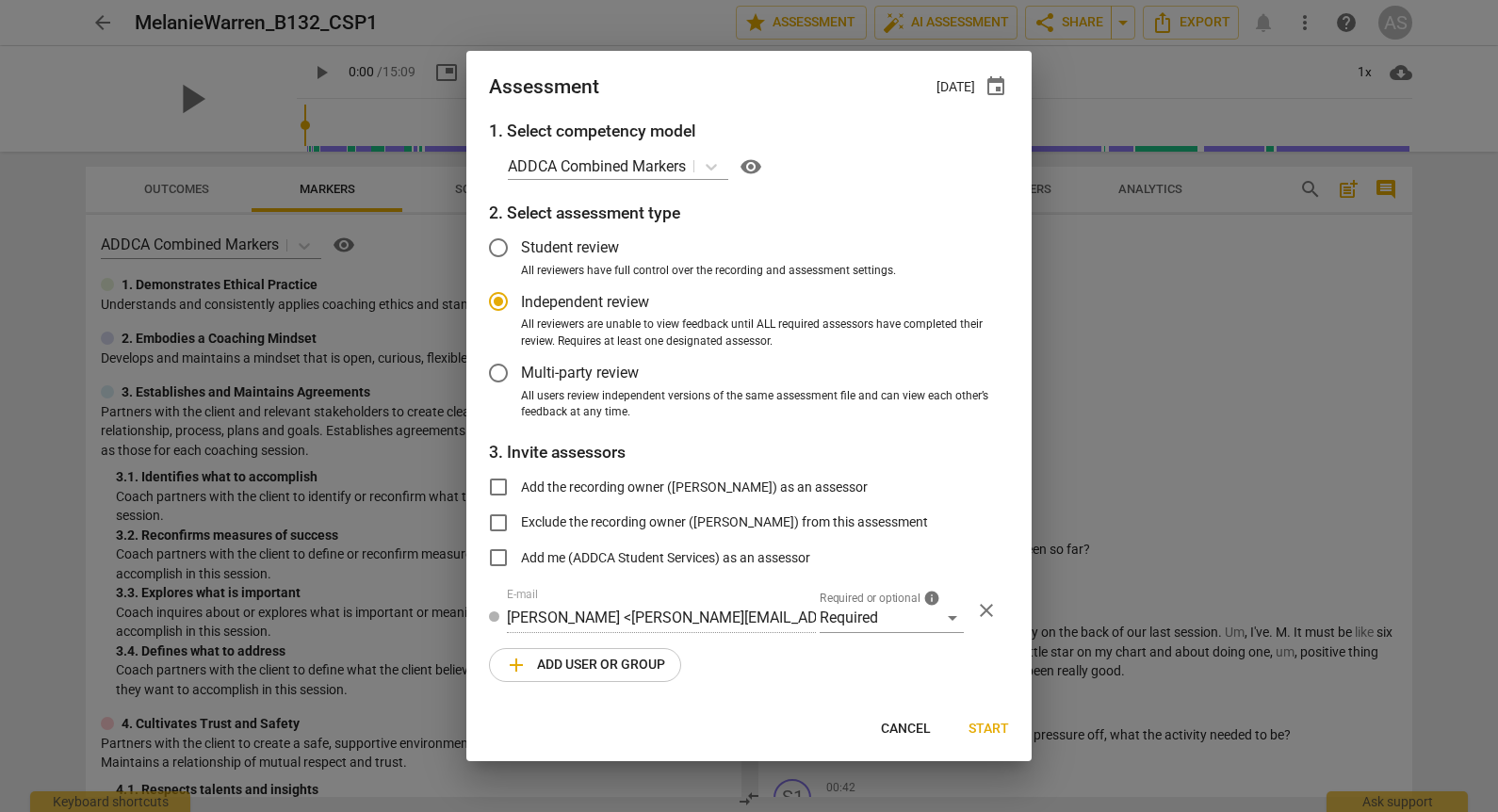
click at [620, 656] on span "add Add user or group" at bounding box center [585, 664] width 160 height 23
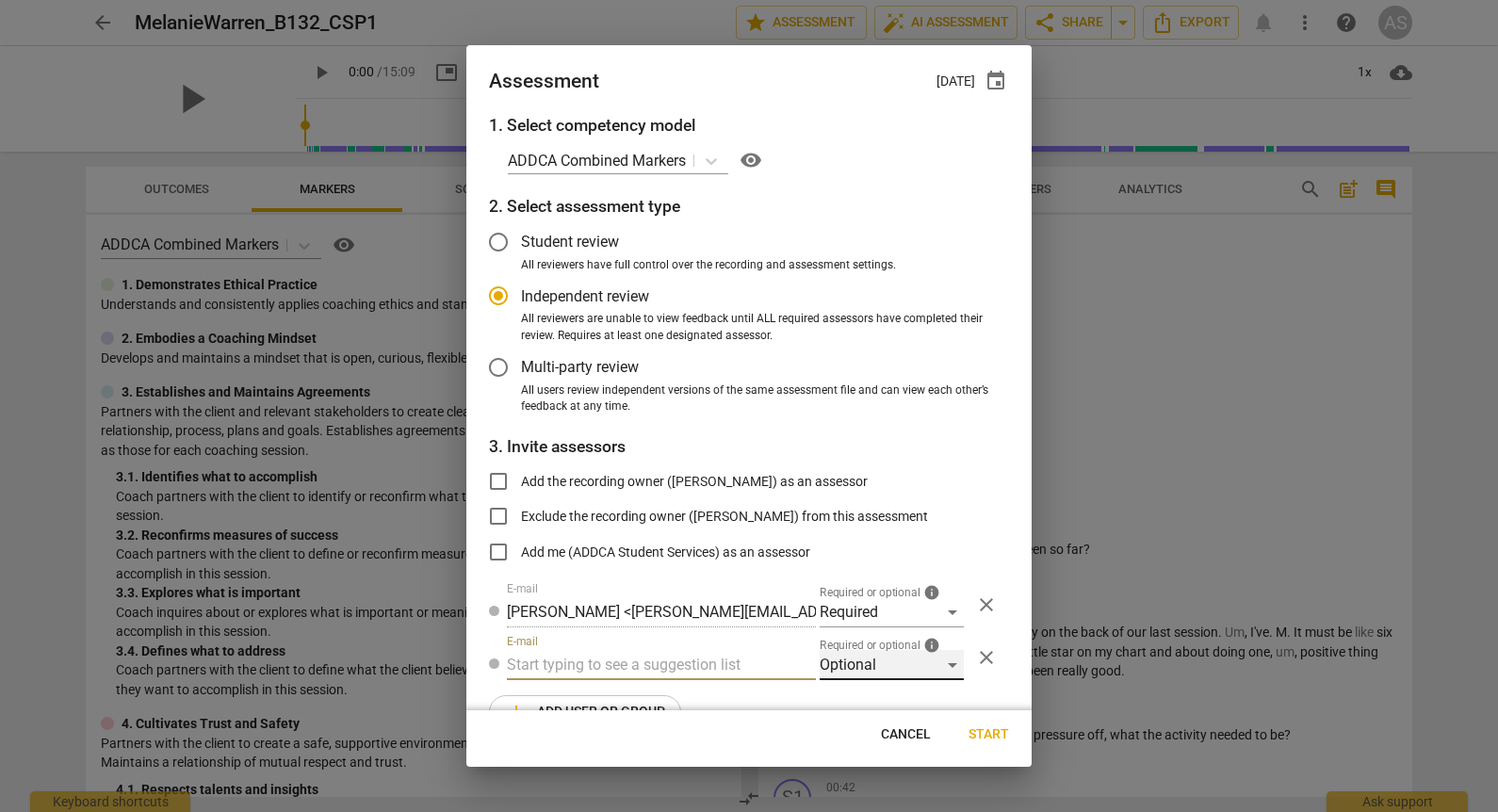
click at [869, 664] on div "Optional" at bounding box center [890, 664] width 144 height 30
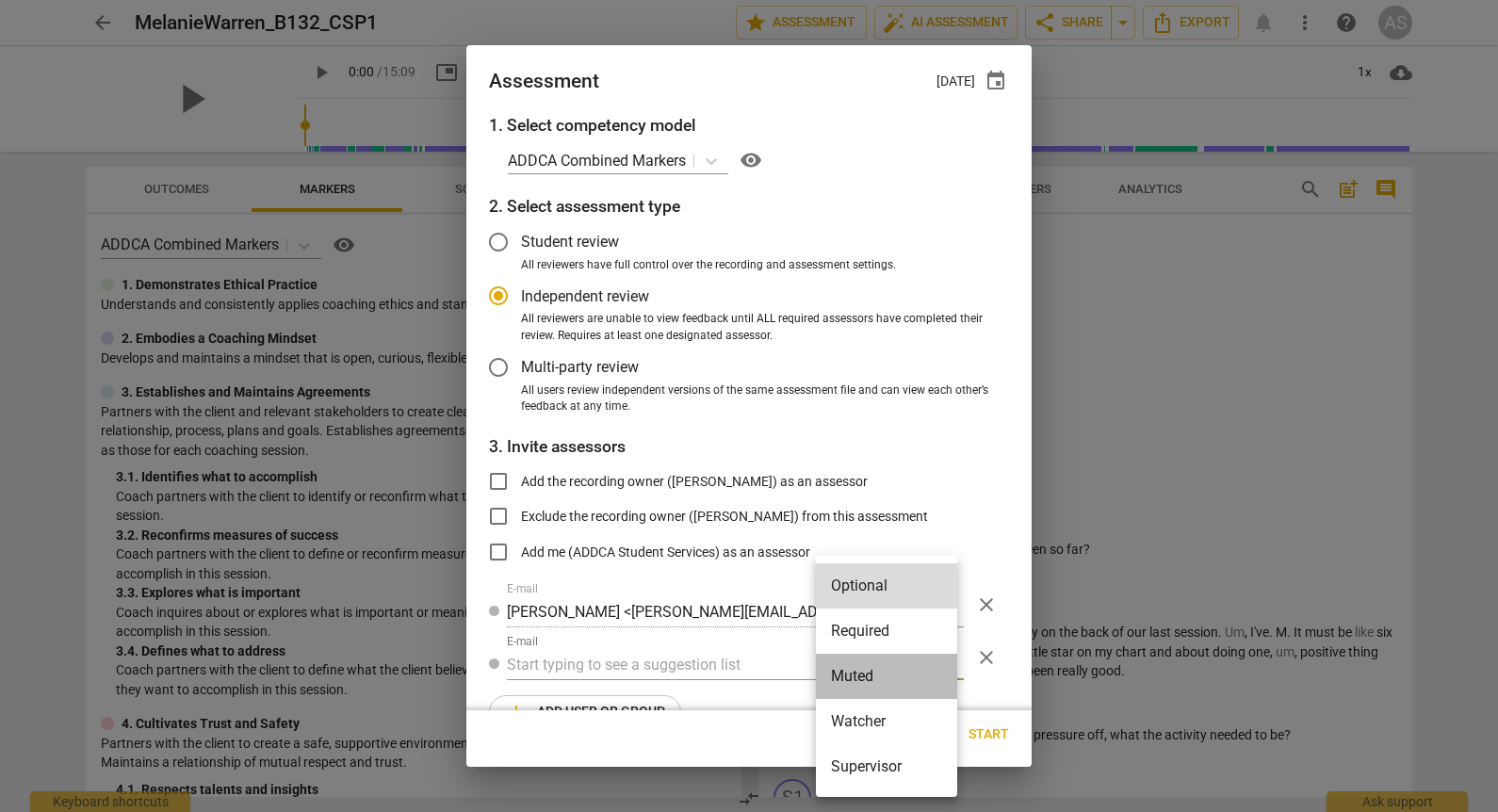
click at [883, 681] on li "Muted" at bounding box center [886, 675] width 141 height 45
radio input "false"
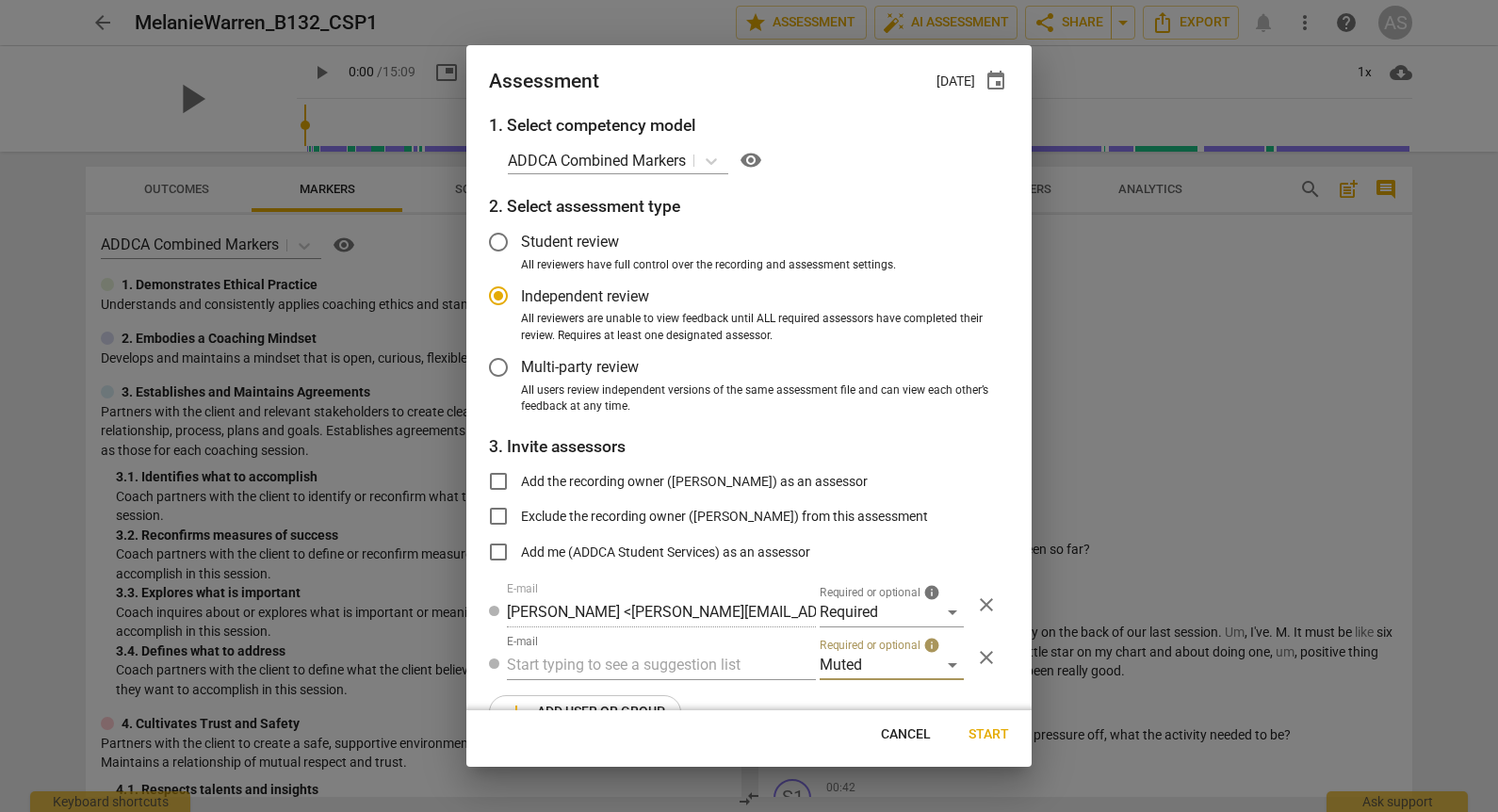
click at [696, 663] on input "text" at bounding box center [661, 664] width 309 height 30
type input "132"
click at [690, 703] on div "Basic B- 132 CSPs" at bounding box center [659, 702] width 305 height 45
radio input "false"
type input "Basic B-132 CSPs"
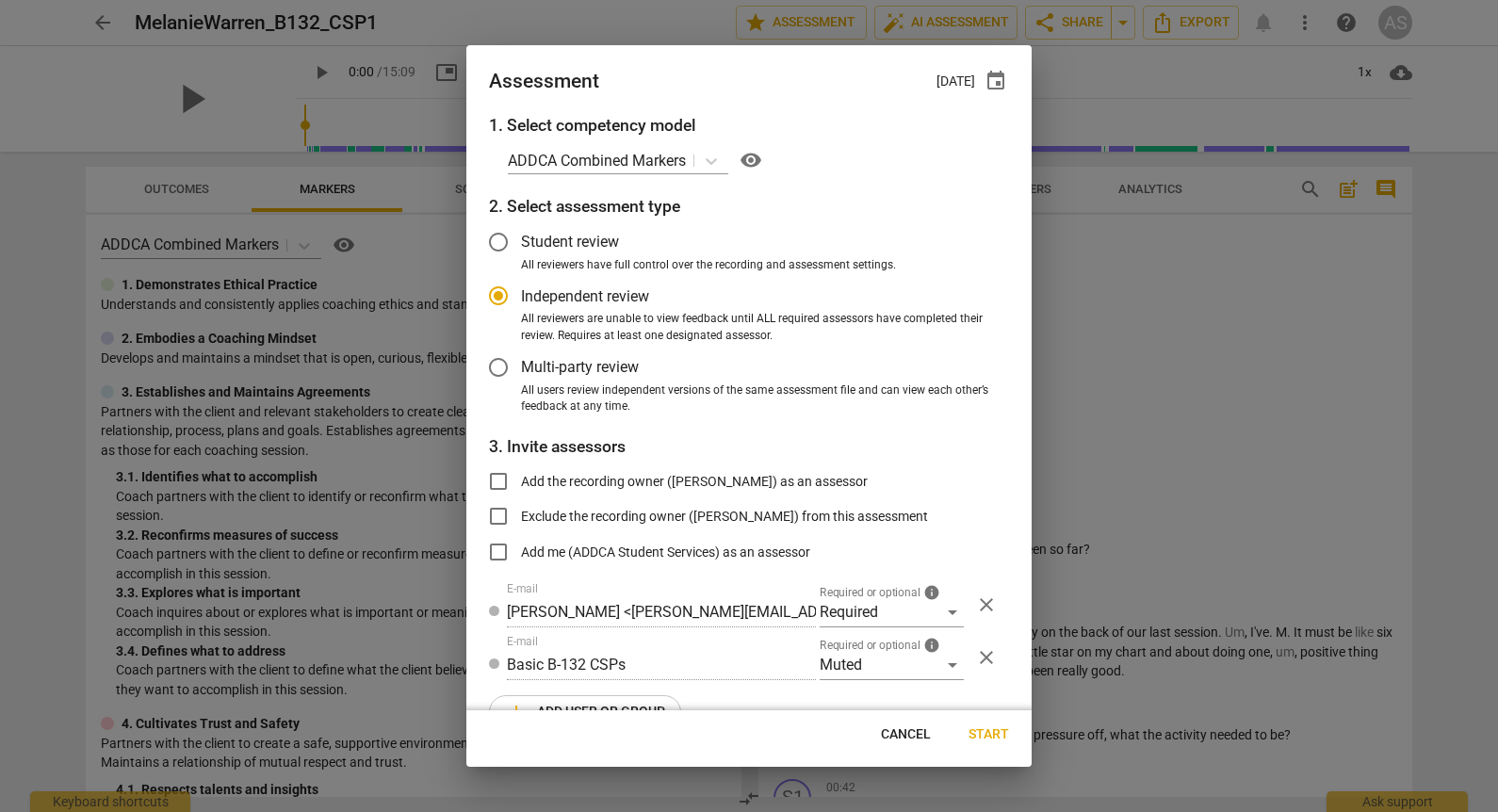
click at [982, 731] on span "Start" at bounding box center [989, 735] width 41 height 19
radio input "false"
type input "Kate Sowden <kate.e.sowden@gmail.com>"
type input "Stephanie Weis <slw9430@gmail.com>"
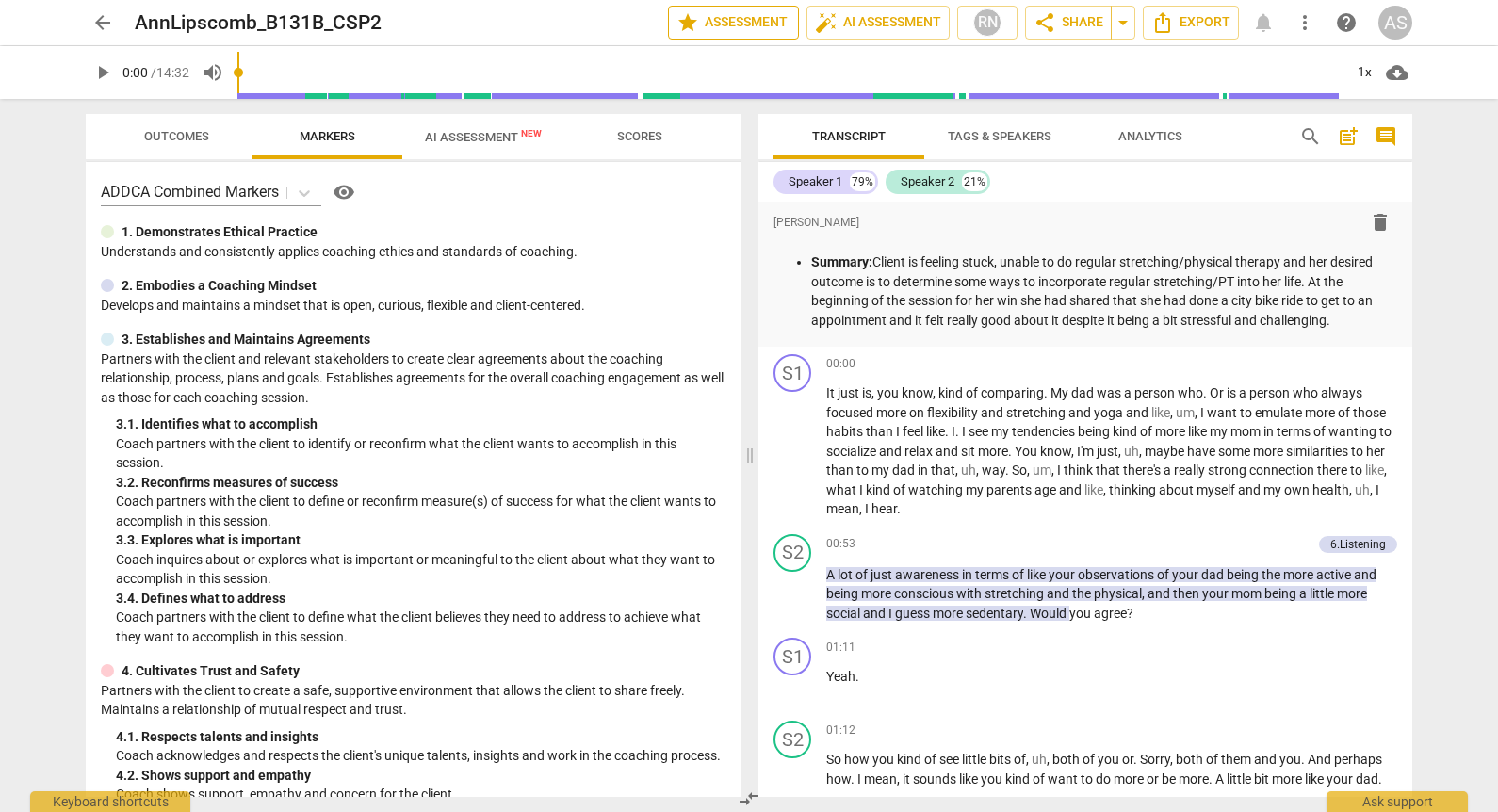
click at [742, 15] on span "star Assessment" at bounding box center [733, 23] width 114 height 23
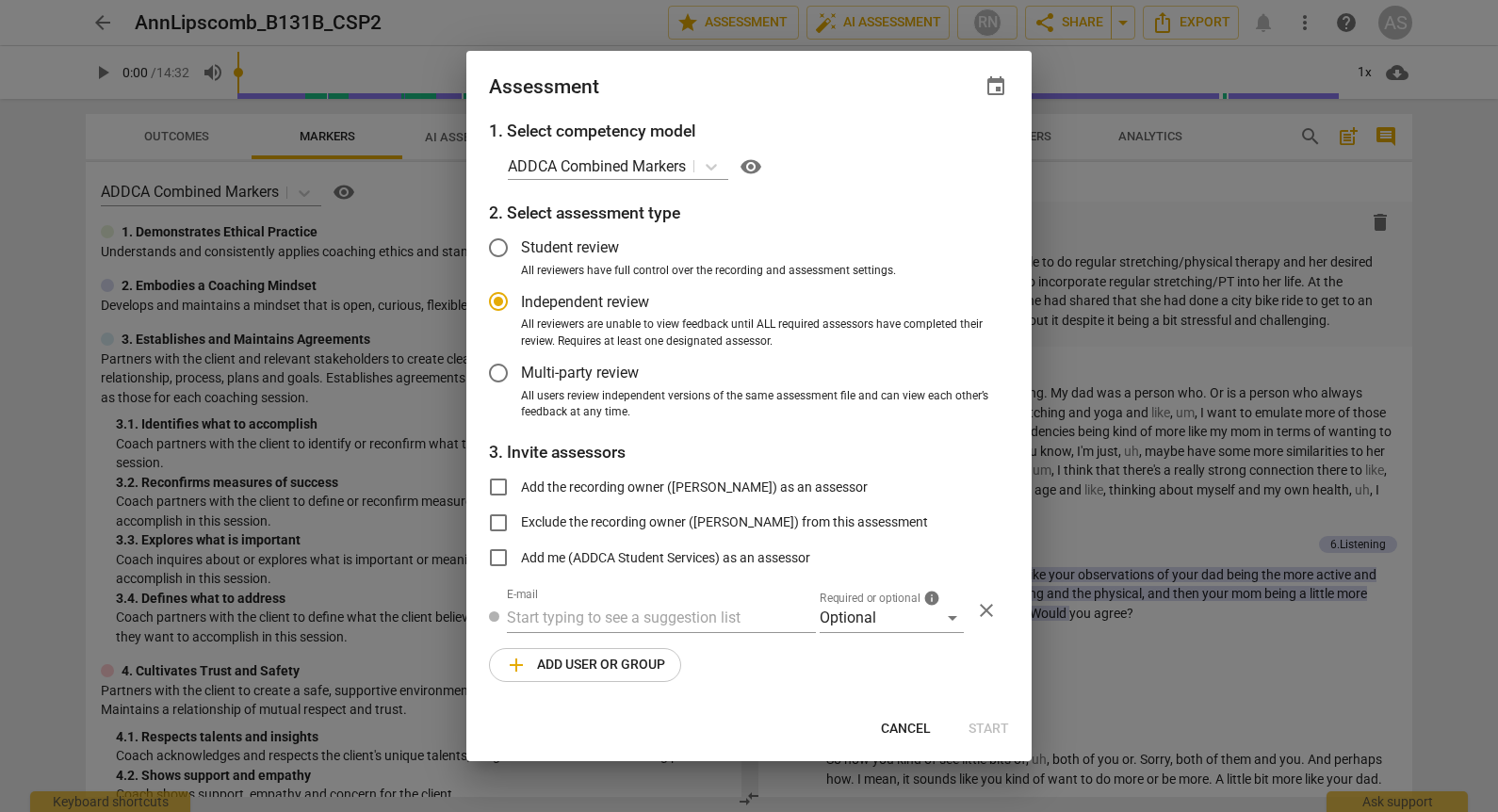
radio input "false"
click at [996, 80] on span "event" at bounding box center [996, 87] width 23 height 23
click at [940, 145] on input "date" at bounding box center [882, 150] width 131 height 28
click at [936, 143] on input "2025-10-06" at bounding box center [882, 150] width 131 height 28
type input "2025-09-29"
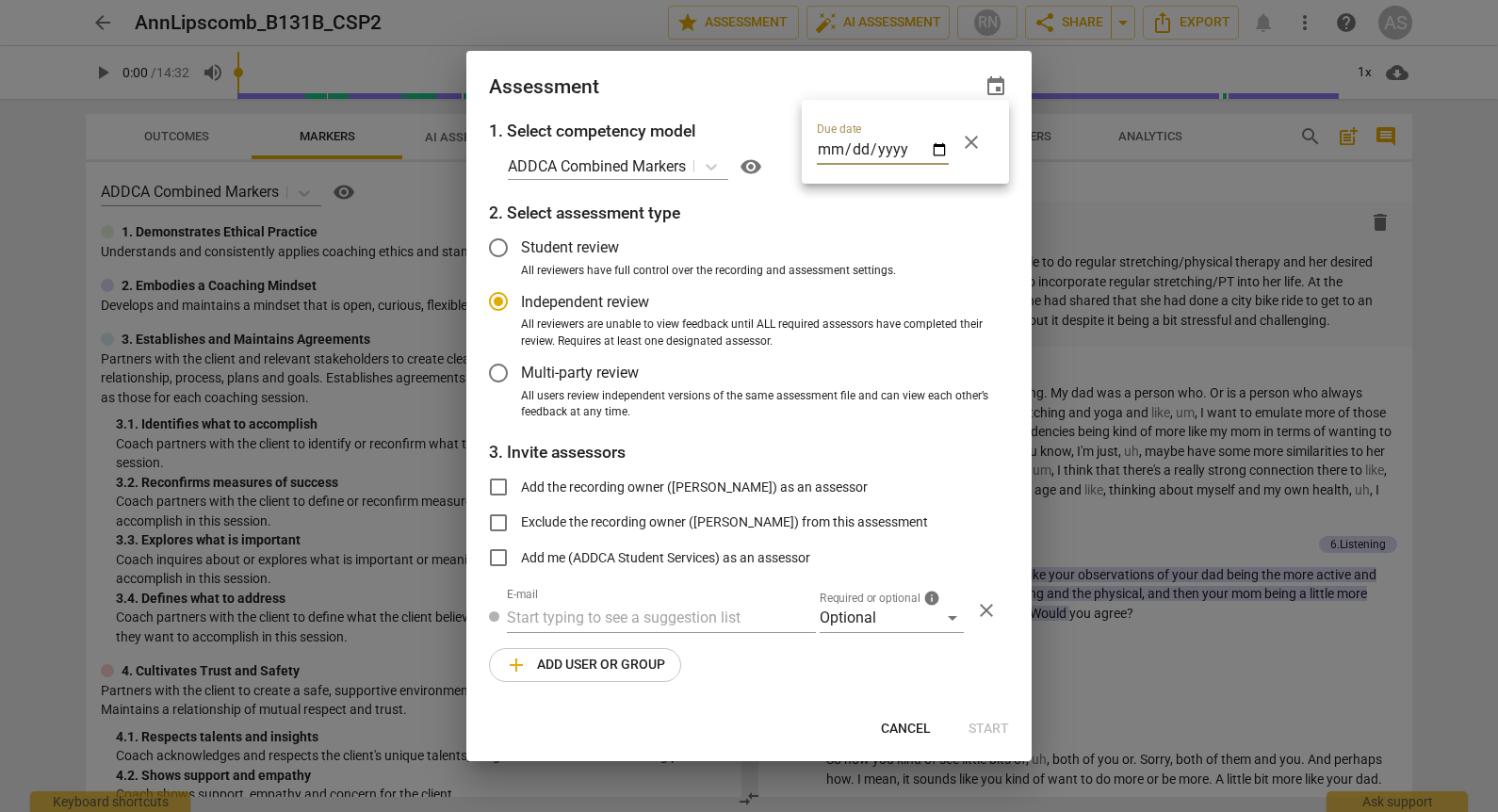
click at [712, 83] on div at bounding box center [749, 406] width 1498 height 812
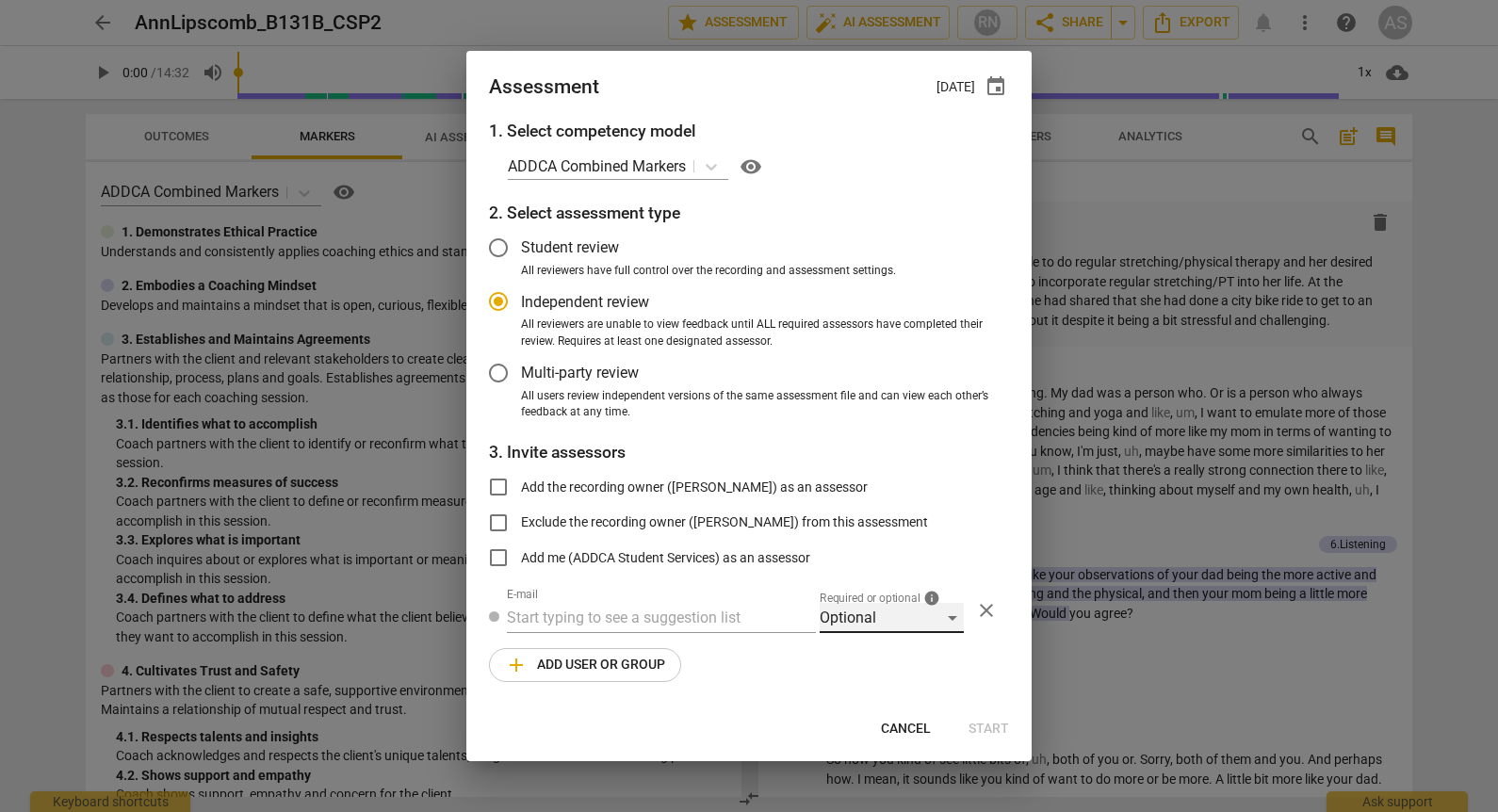
click at [876, 604] on div "Optional" at bounding box center [890, 618] width 144 height 30
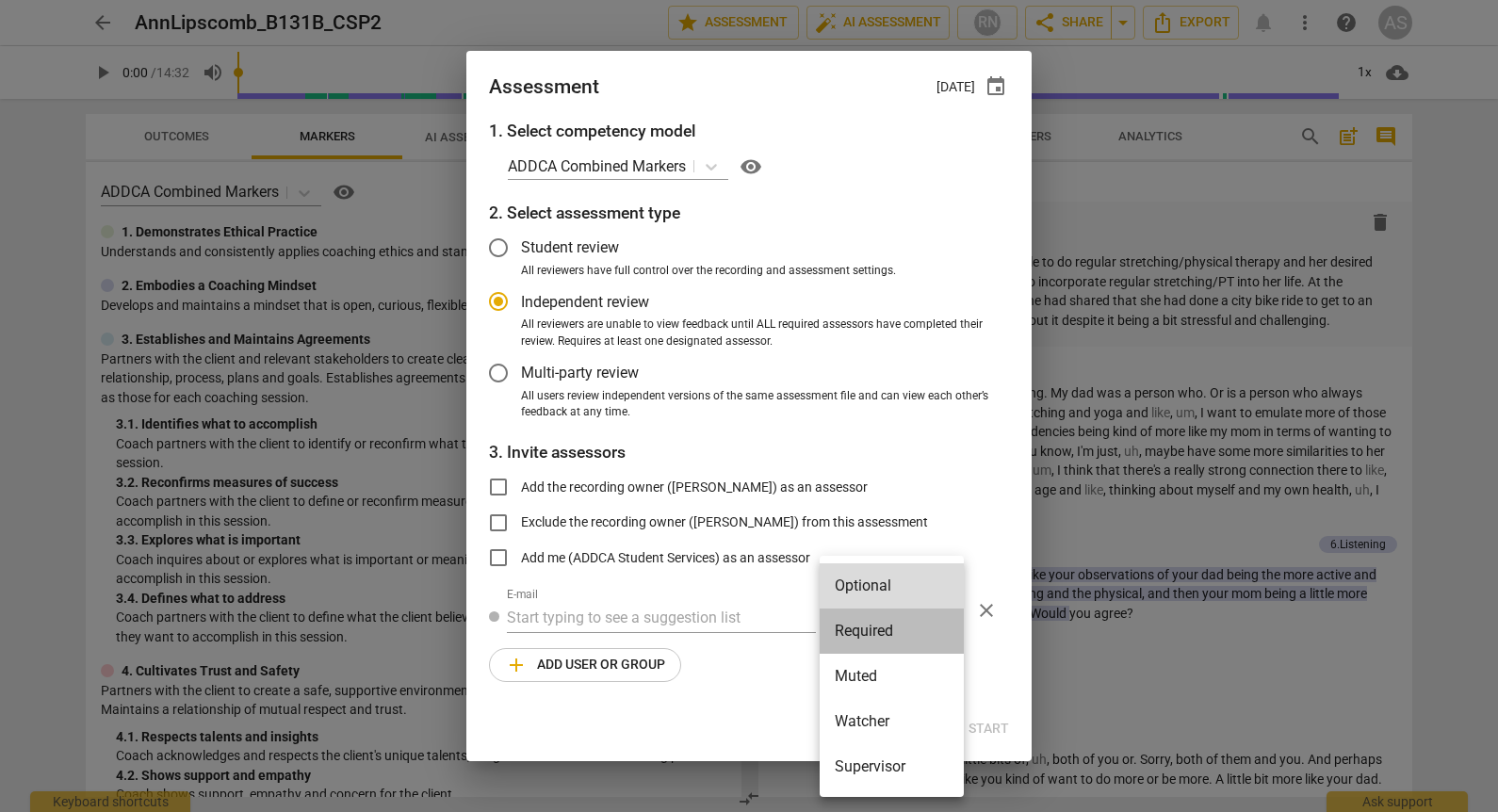
click at [883, 624] on li "Required" at bounding box center [890, 630] width 144 height 45
radio input "false"
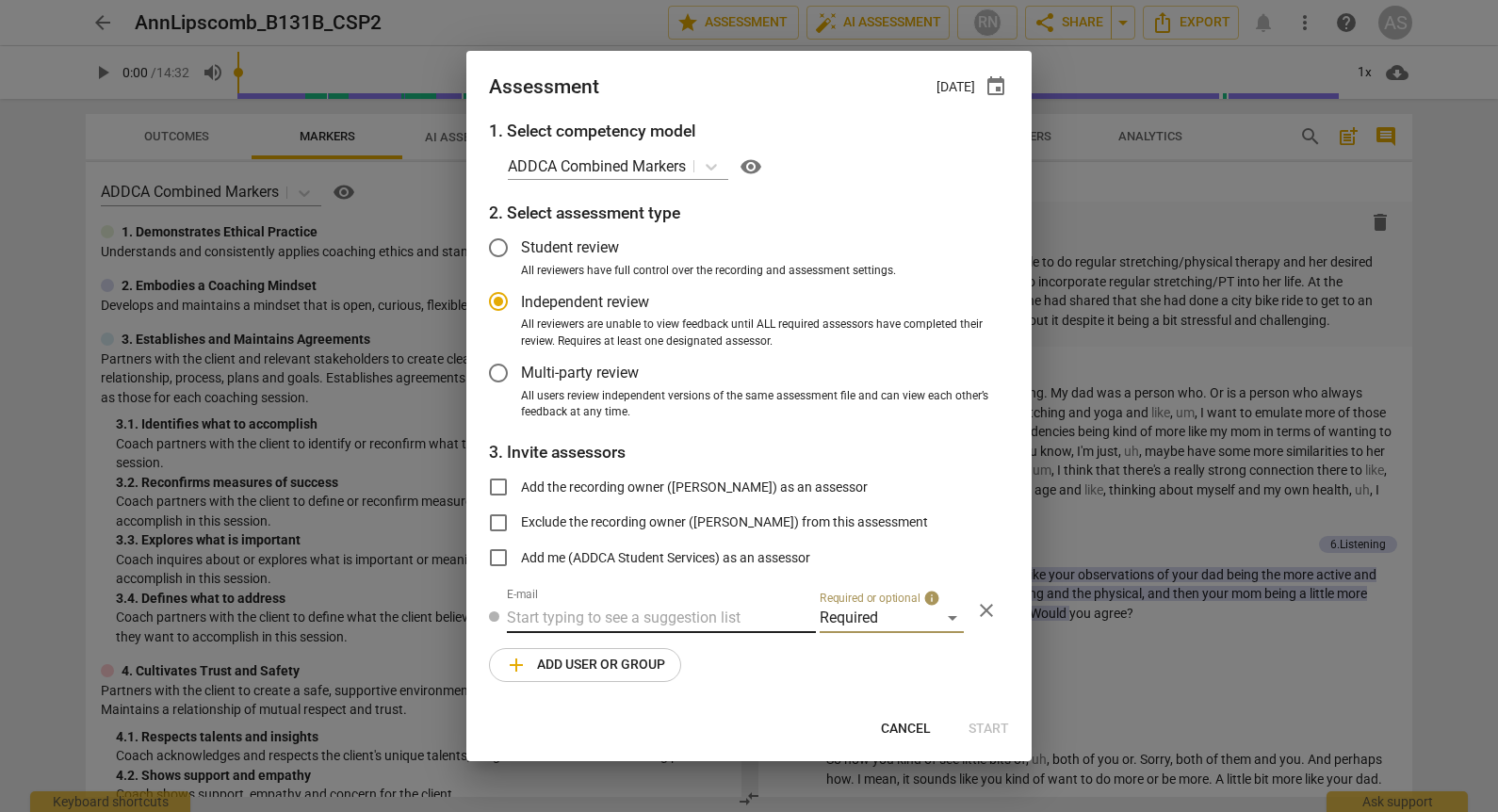
click at [600, 622] on input "text" at bounding box center [661, 618] width 309 height 30
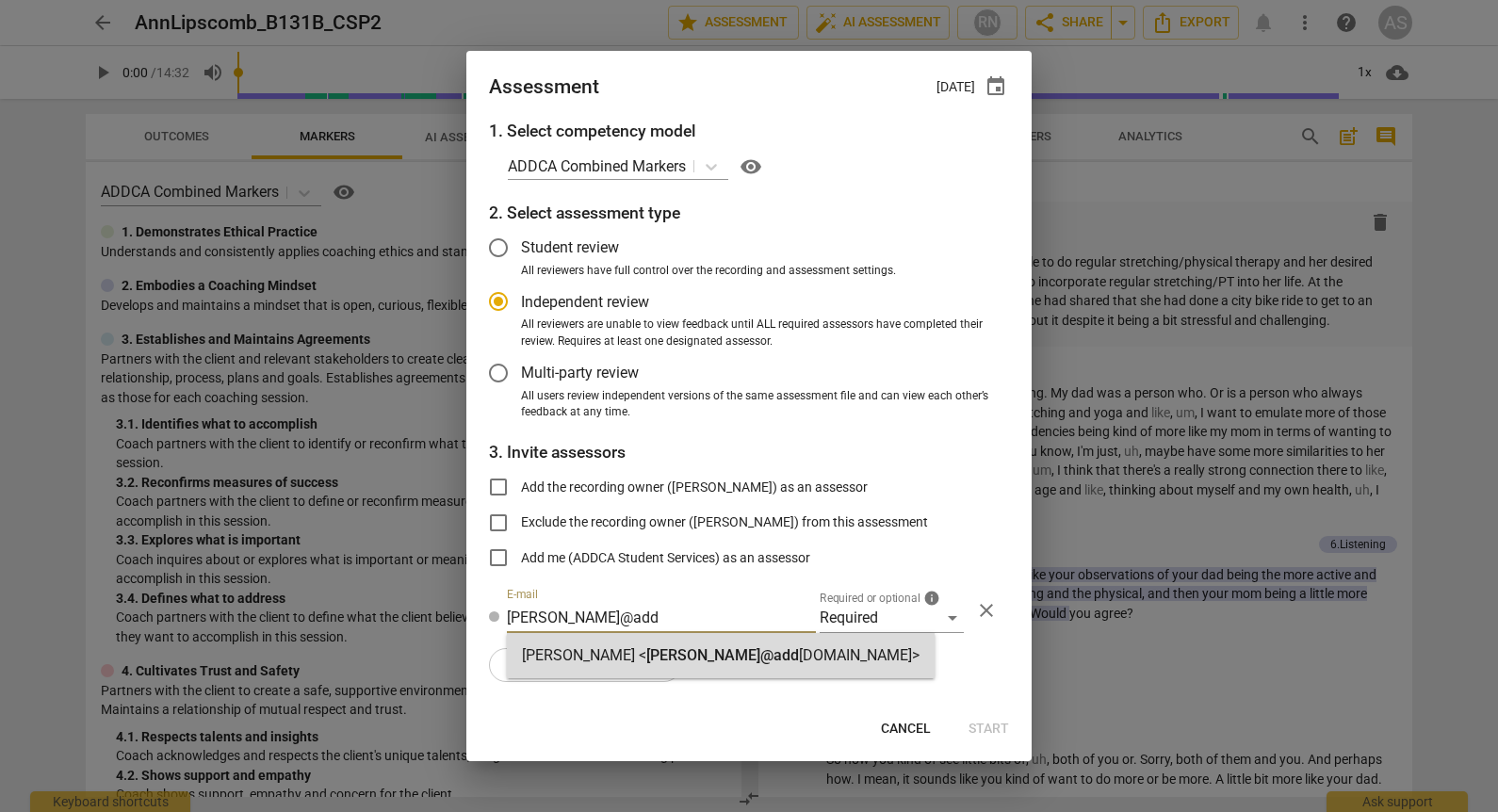
type input "marci@add"
drag, startPoint x: 598, startPoint y: 632, endPoint x: 598, endPoint y: 661, distance: 29.0
click at [607, 657] on strong "Marci Rubin <" at bounding box center [584, 654] width 125 height 18
radio input "false"
type input "Marci Rubin <marci@addca.com>"
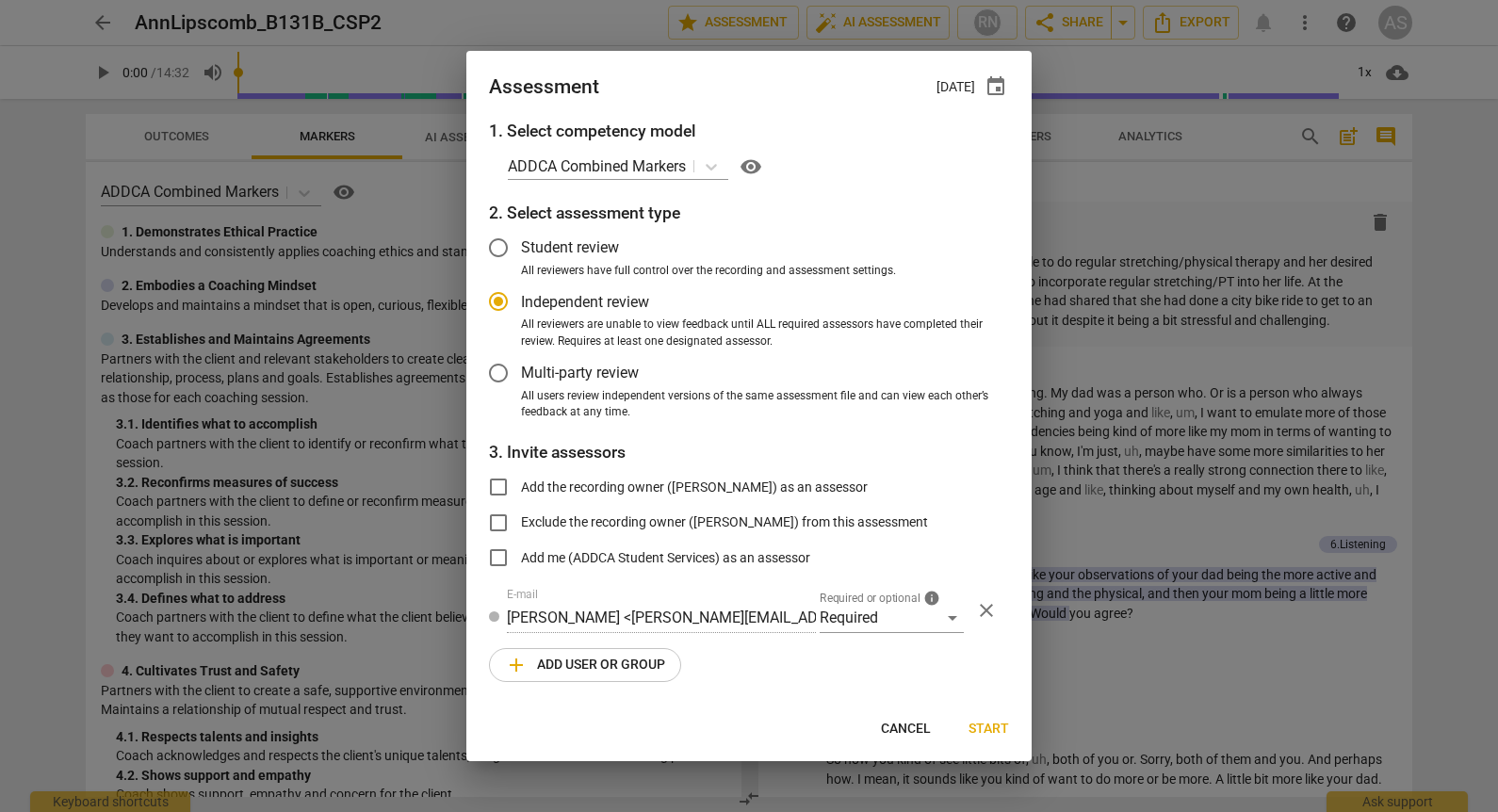
click at [597, 661] on span "add Add user or group" at bounding box center [585, 664] width 160 height 23
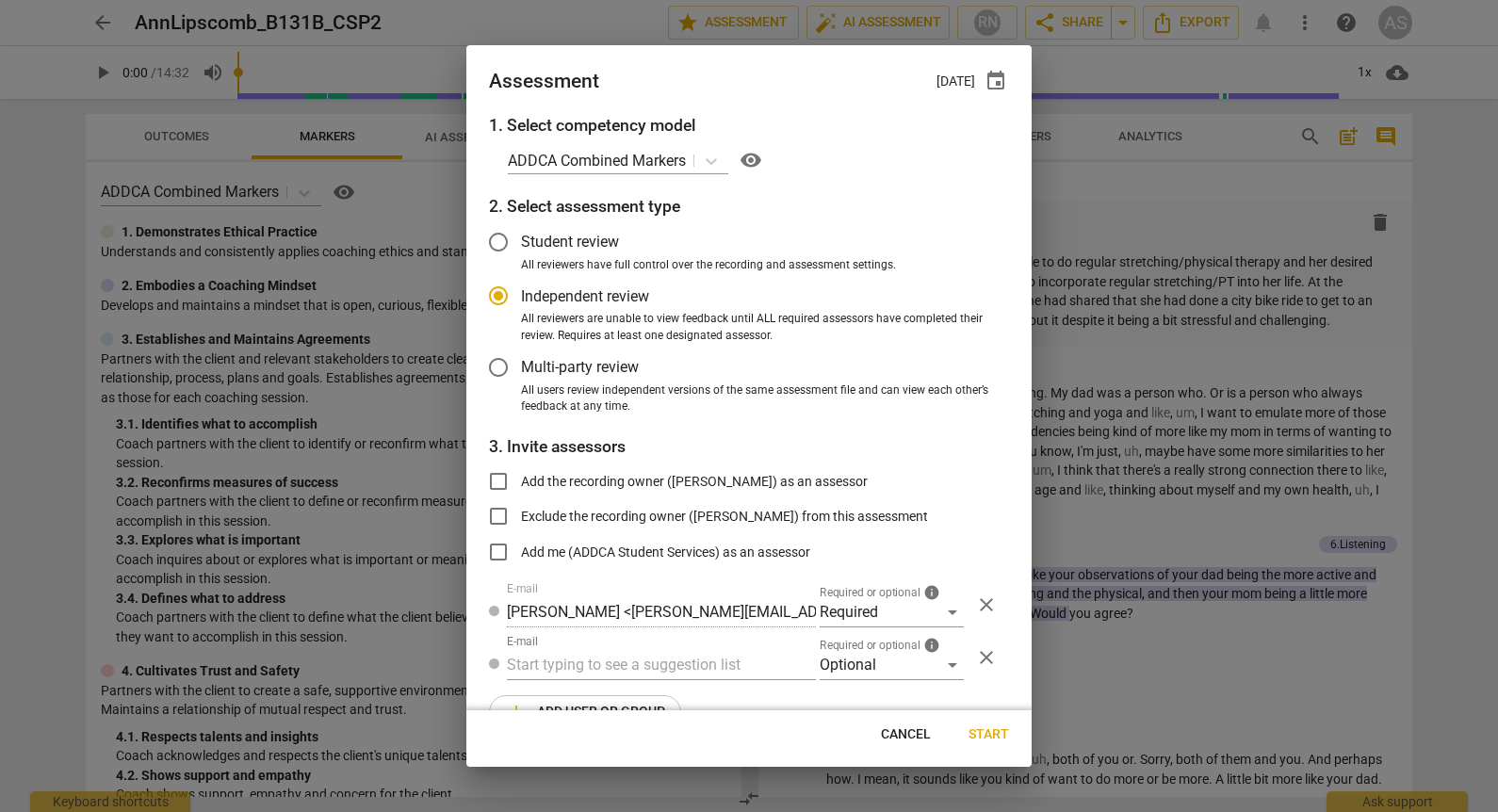
click at [864, 647] on span "Required or optional" at bounding box center [869, 645] width 101 height 11
click at [864, 663] on div "Optional" at bounding box center [890, 664] width 144 height 30
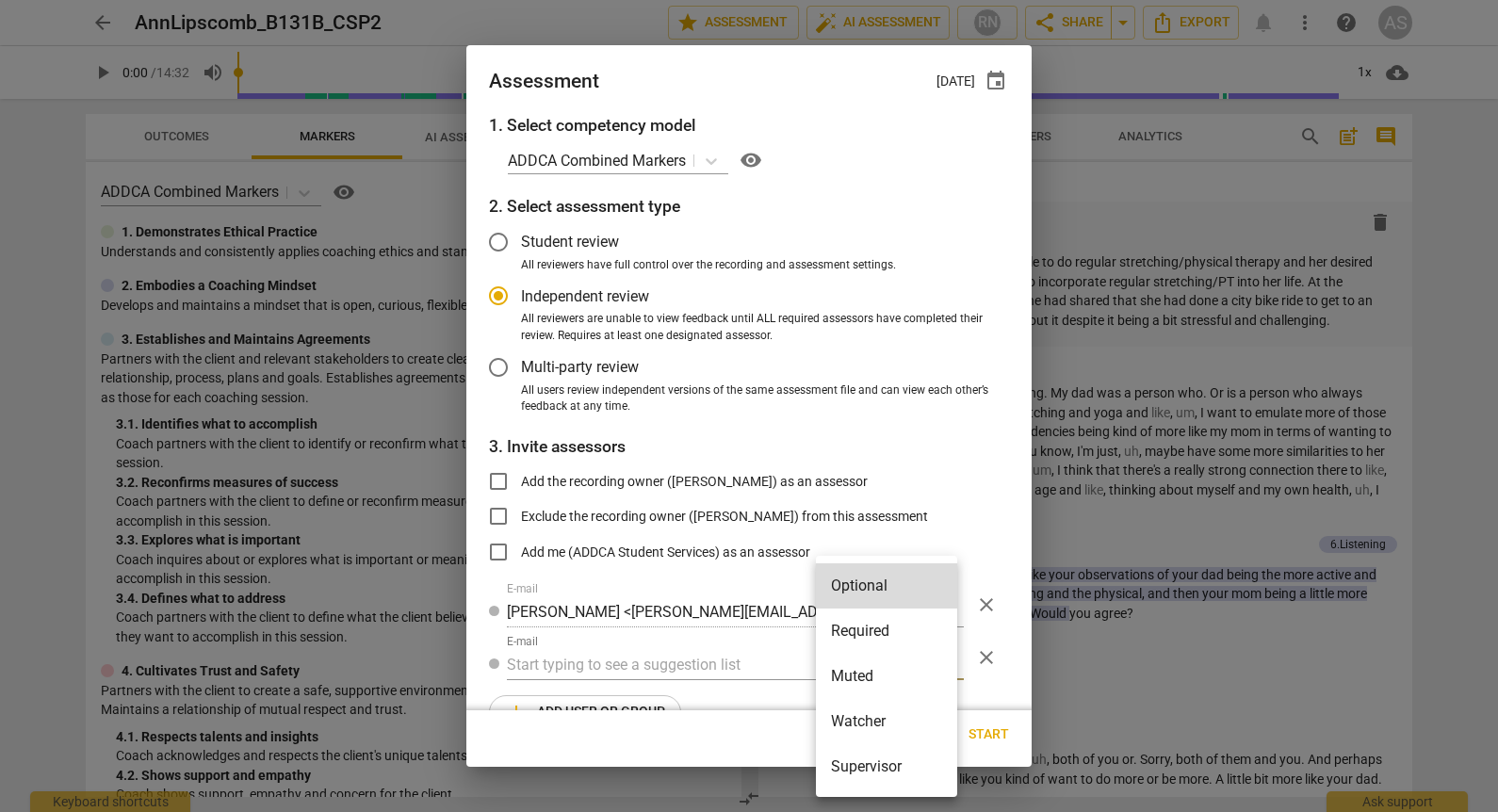
click at [874, 681] on li "Muted" at bounding box center [886, 675] width 141 height 45
radio input "false"
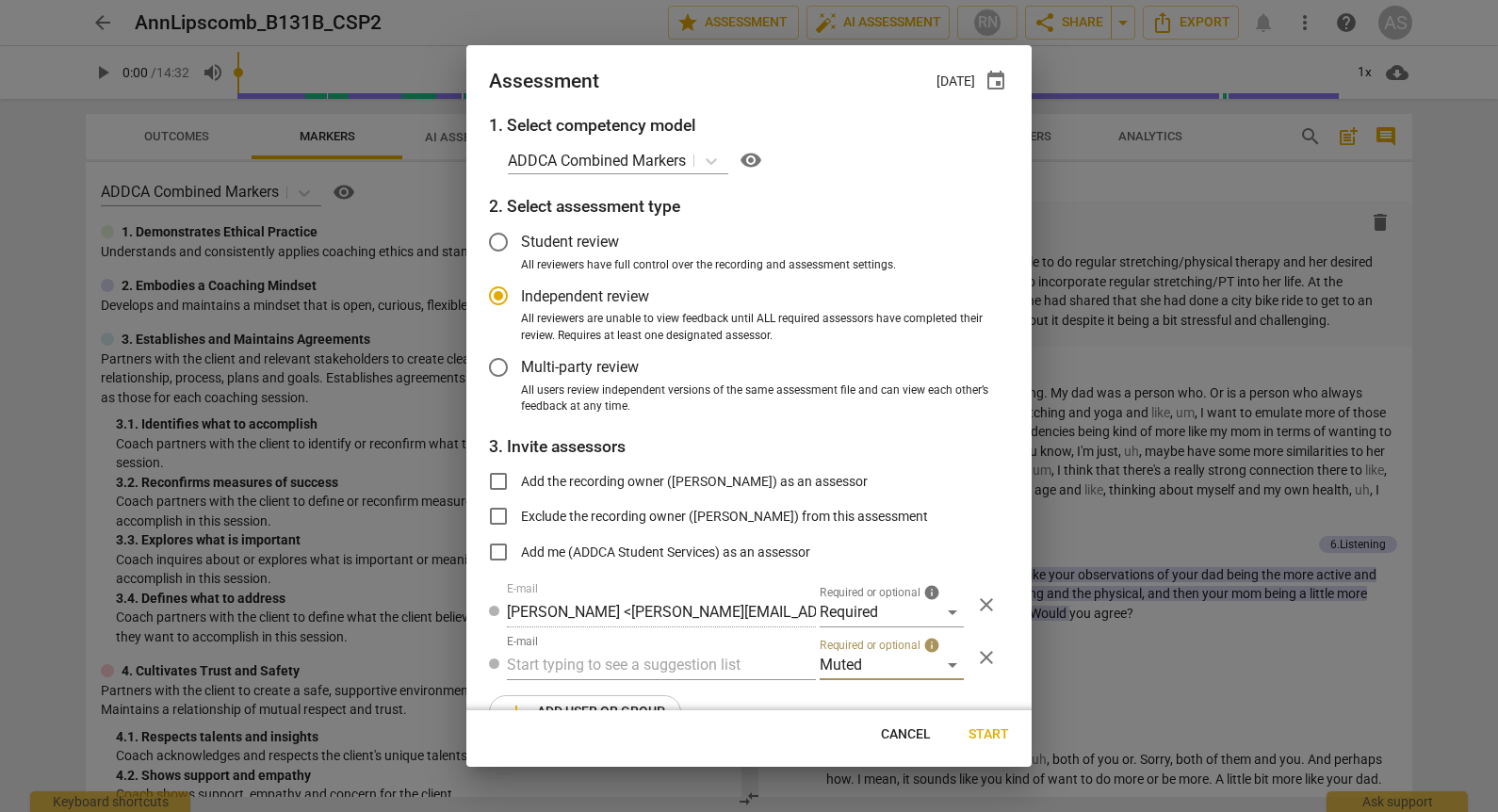
click at [680, 665] on input "text" at bounding box center [661, 664] width 309 height 30
type input "131B"
click at [681, 694] on div "Basic B- 131B CSPs" at bounding box center [659, 702] width 305 height 45
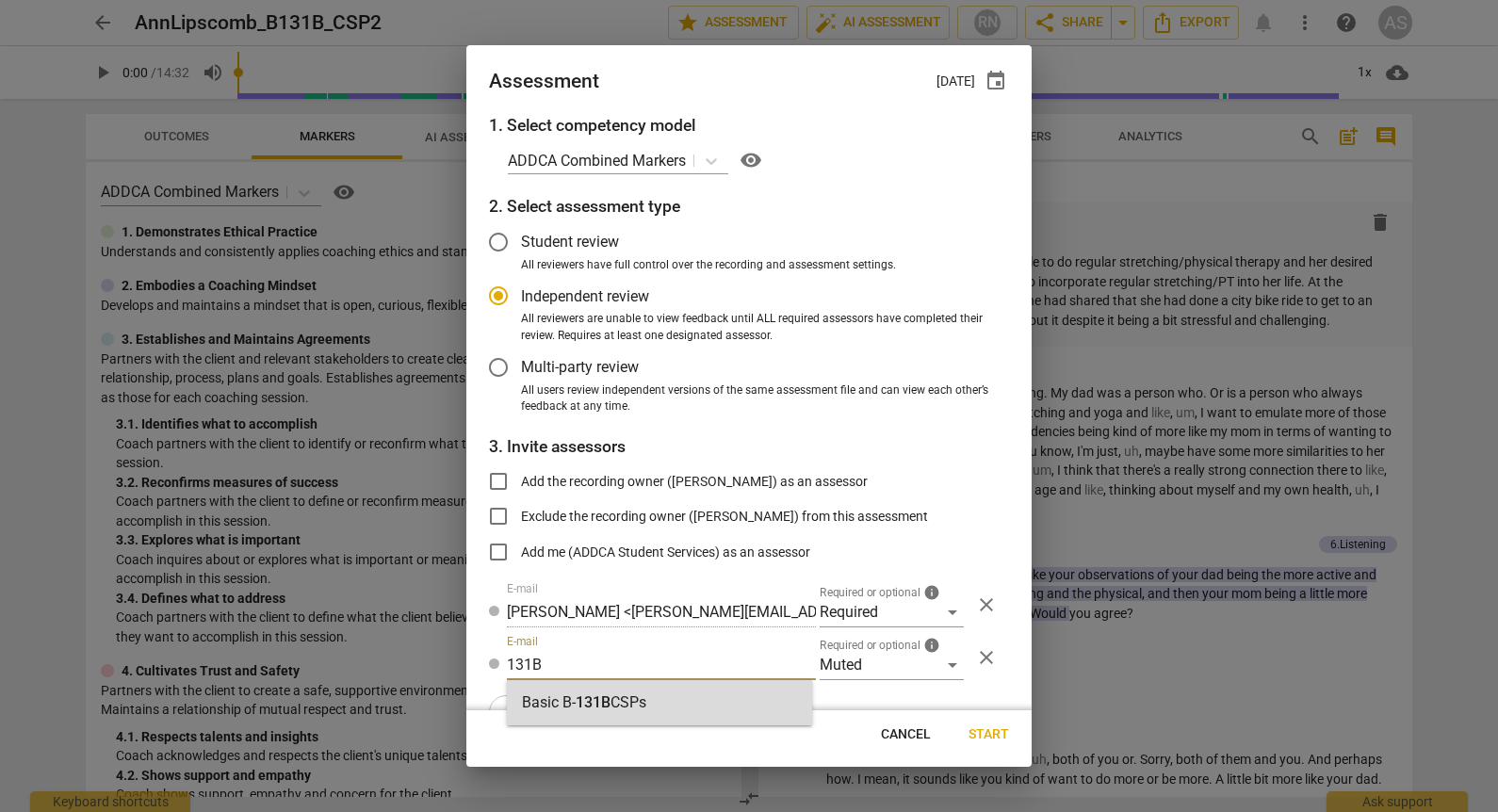
radio input "false"
type input "Basic B-131B CSPs"
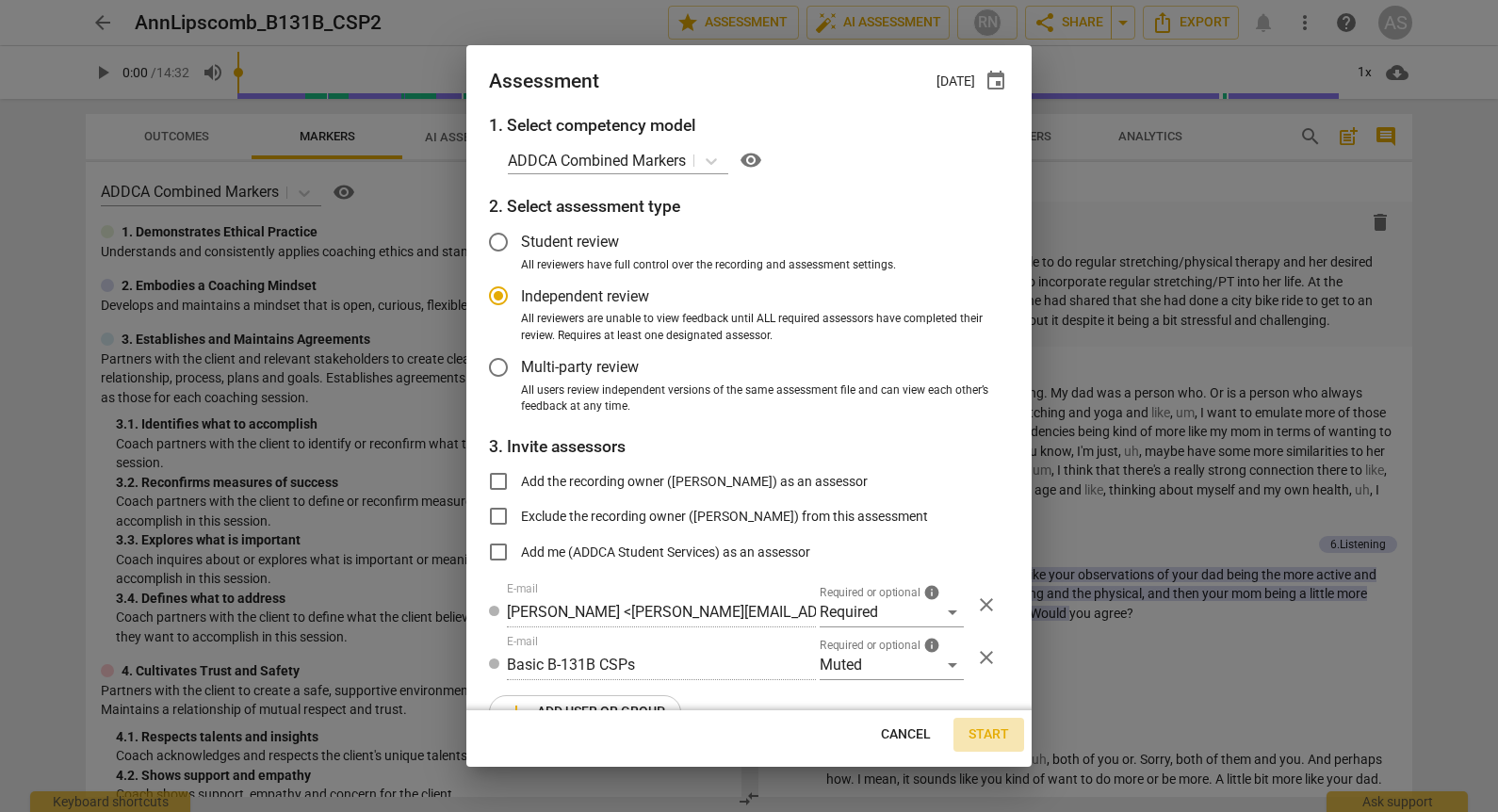
click at [984, 727] on span "Start" at bounding box center [989, 735] width 41 height 19
radio input "false"
type input "Andrew Collins <akcollins@gmail.com>"
type input "Charlotte Moore <charlotte.moore2@gmail.com>"
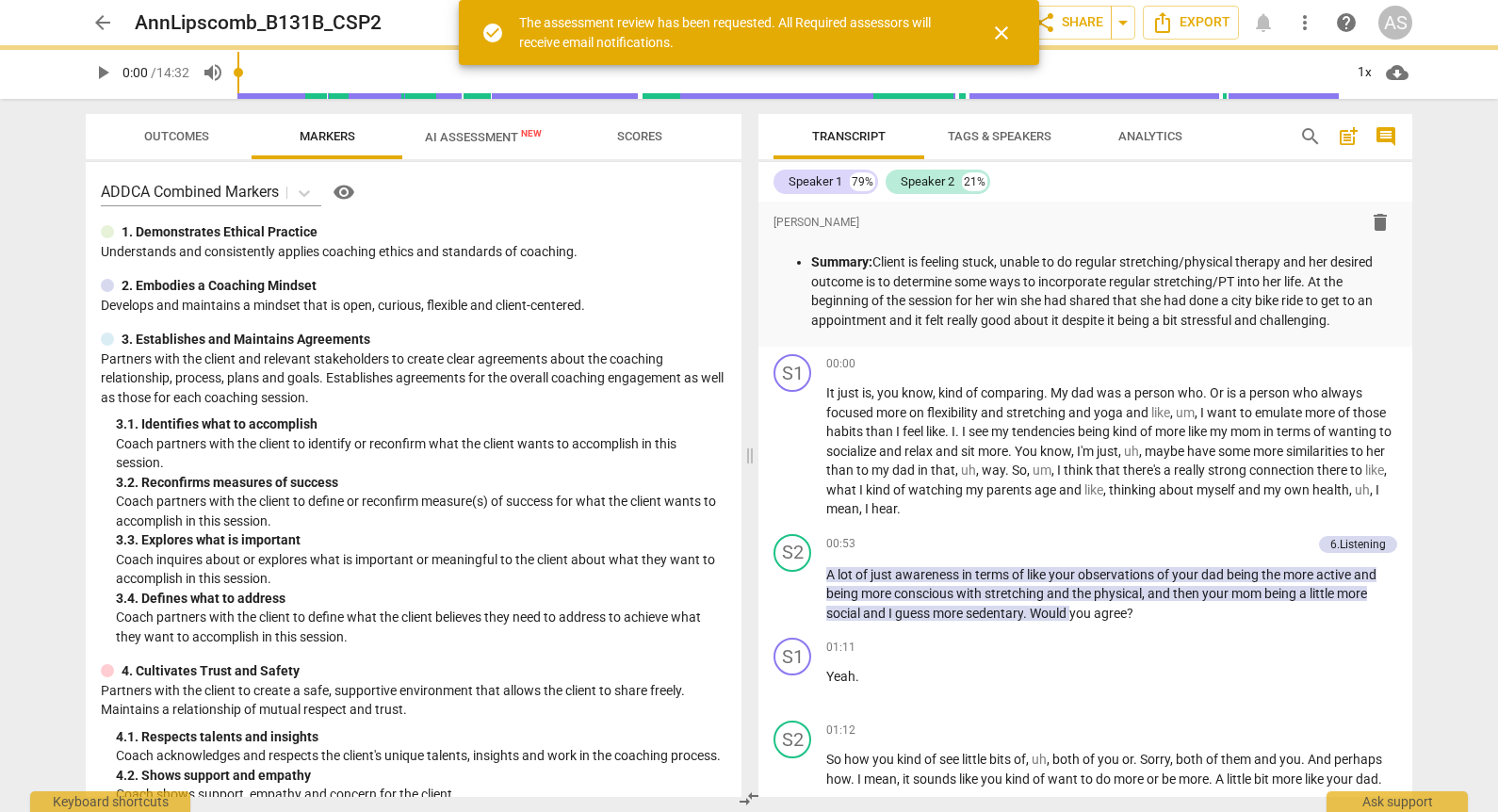
click at [105, 13] on span "arrow_back" at bounding box center [103, 23] width 23 height 23
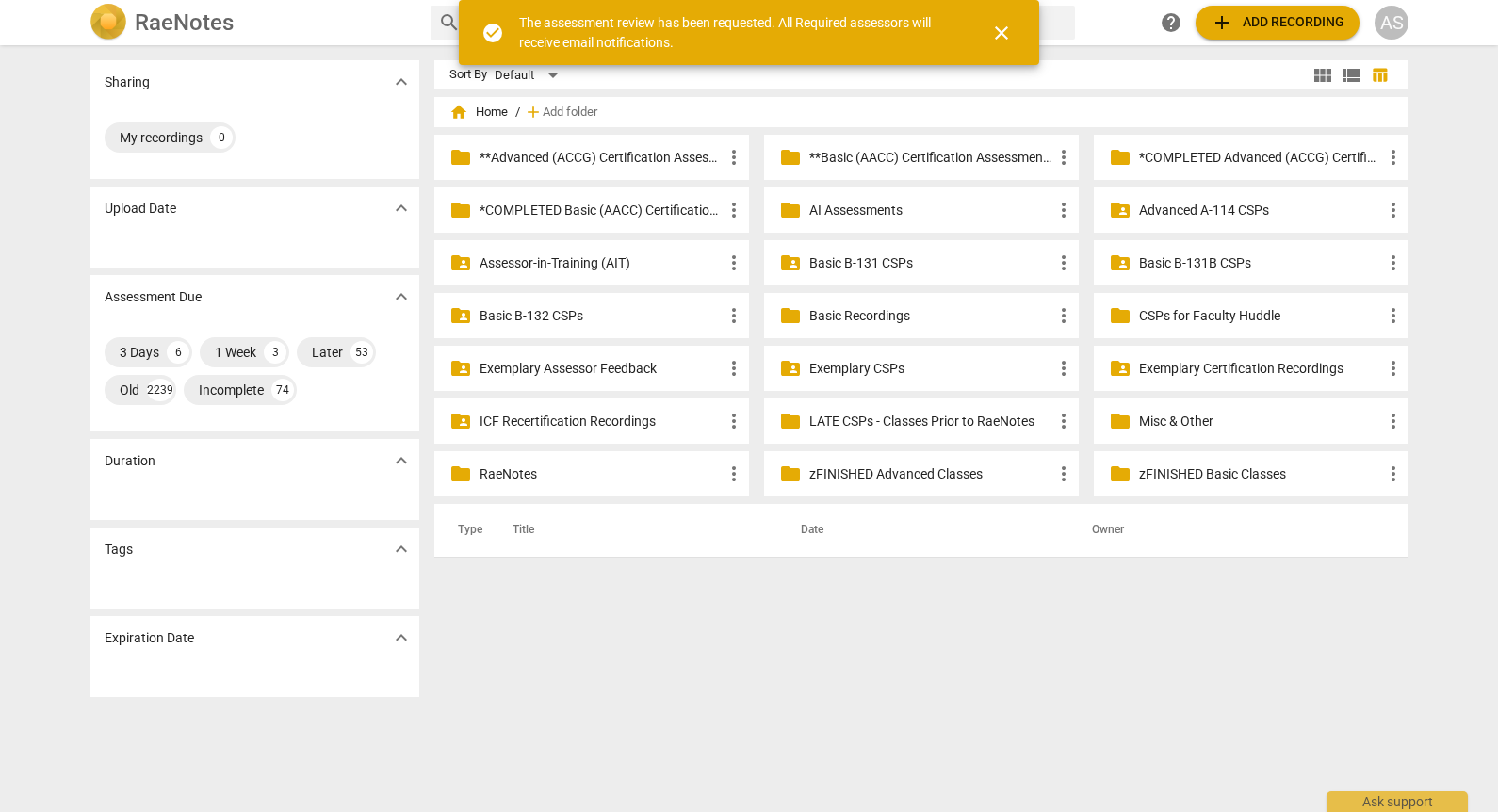
click at [1186, 262] on p "Basic B-131B CSPs" at bounding box center [1260, 263] width 243 height 20
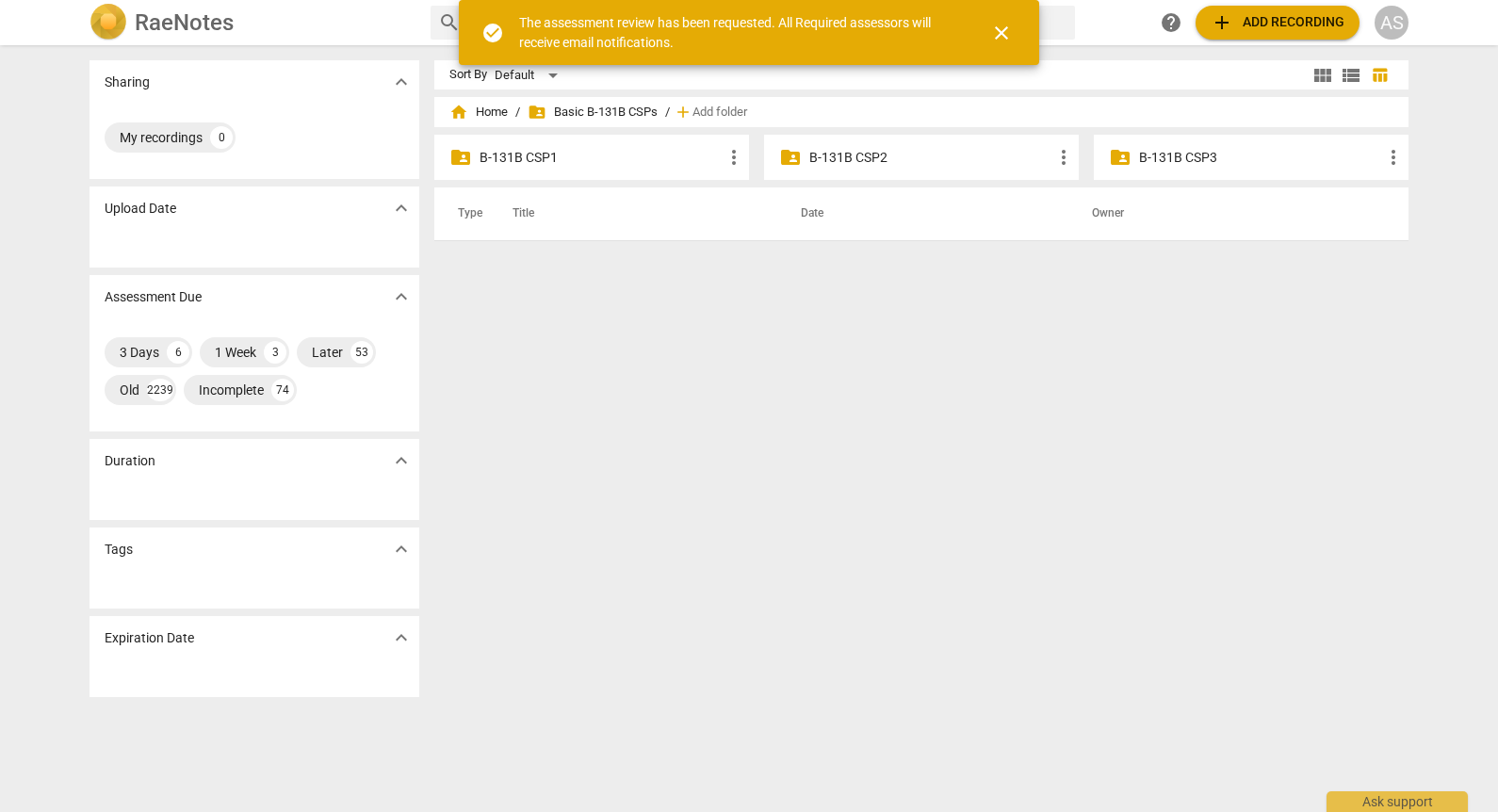
click at [913, 161] on p "B-131B CSP2" at bounding box center [930, 157] width 243 height 20
